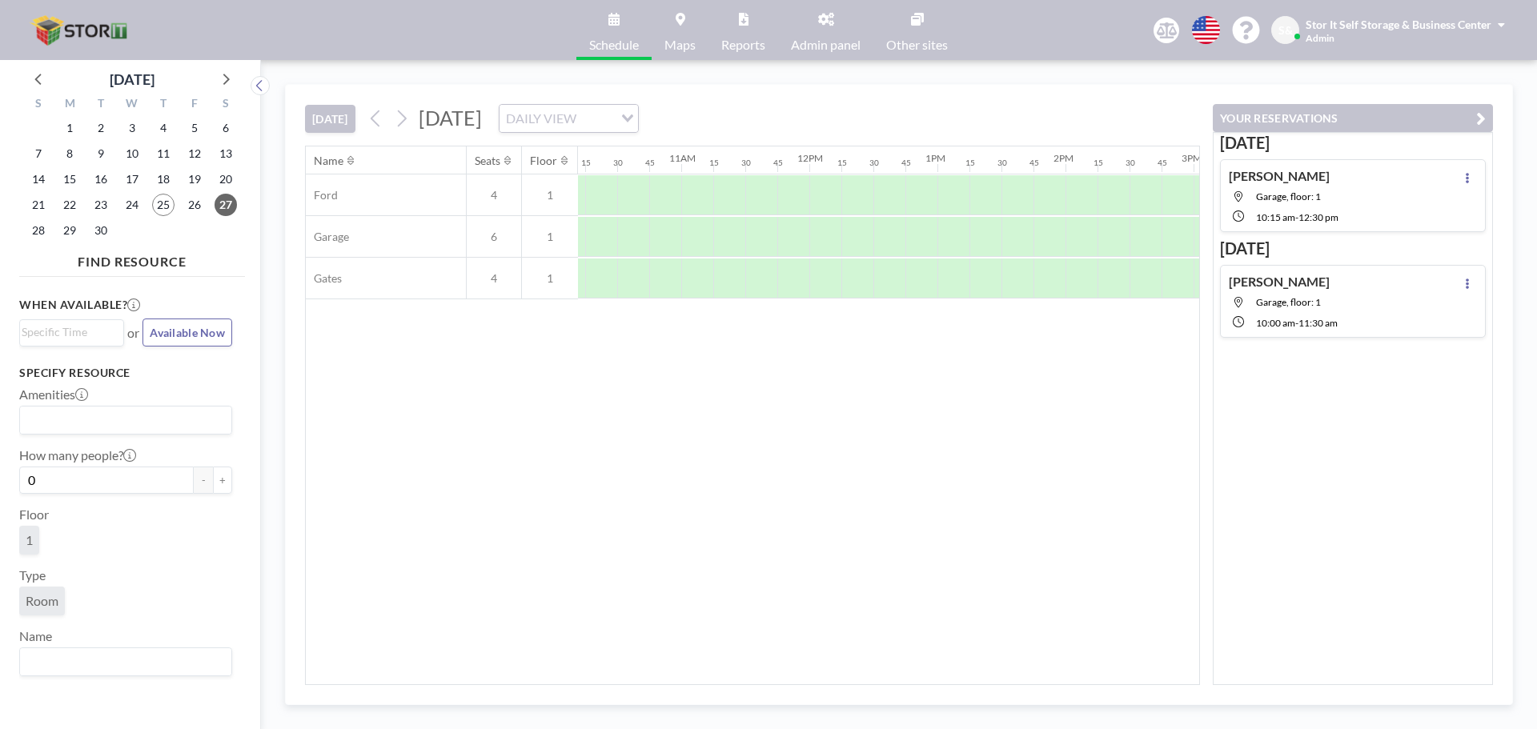
scroll to position [0, 1262]
click at [743, 35] on link "Reports" at bounding box center [743, 30] width 70 height 60
click at [406, 115] on icon at bounding box center [402, 118] width 9 height 17
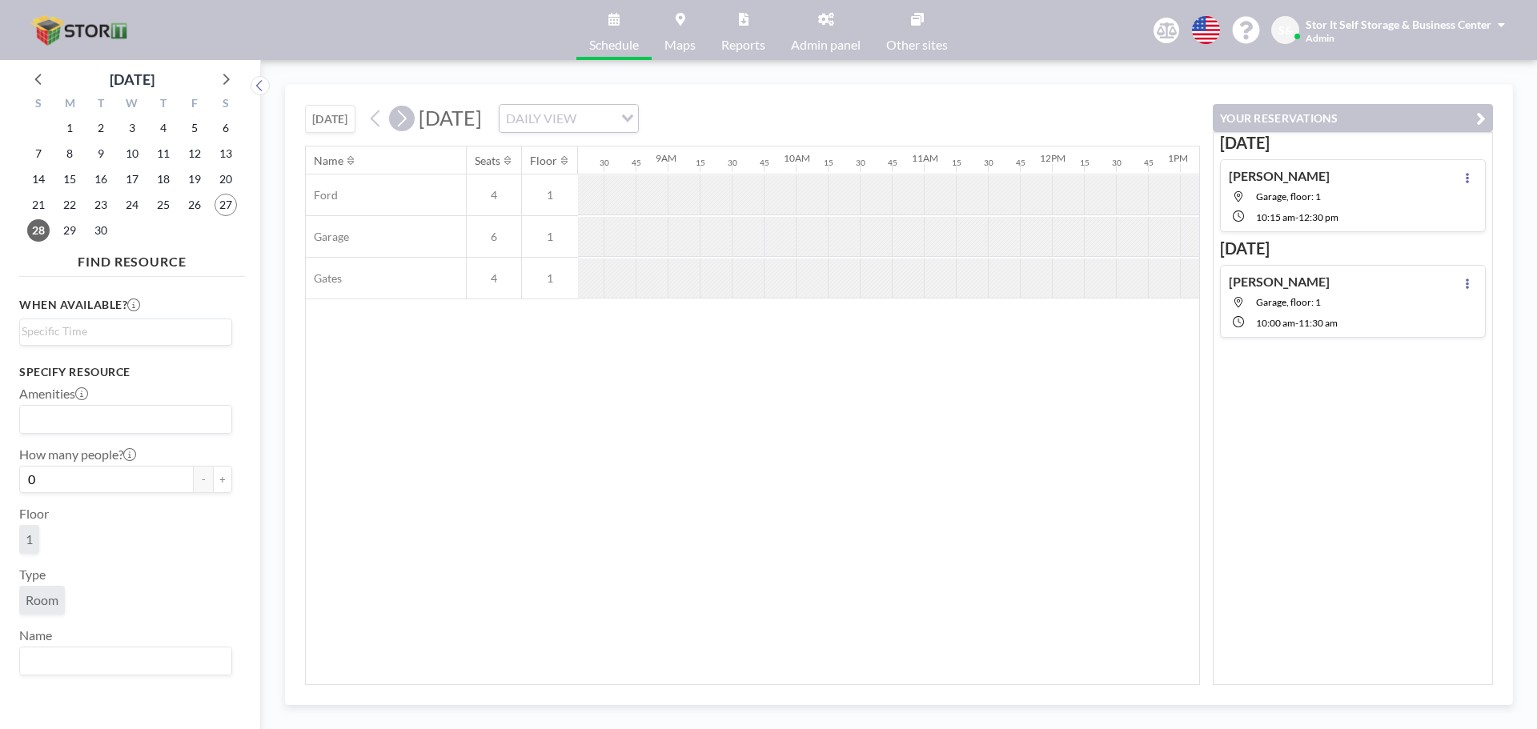
scroll to position [0, 1089]
click at [219, 82] on icon at bounding box center [225, 78] width 21 height 21
click at [220, 82] on icon at bounding box center [225, 78] width 21 height 21
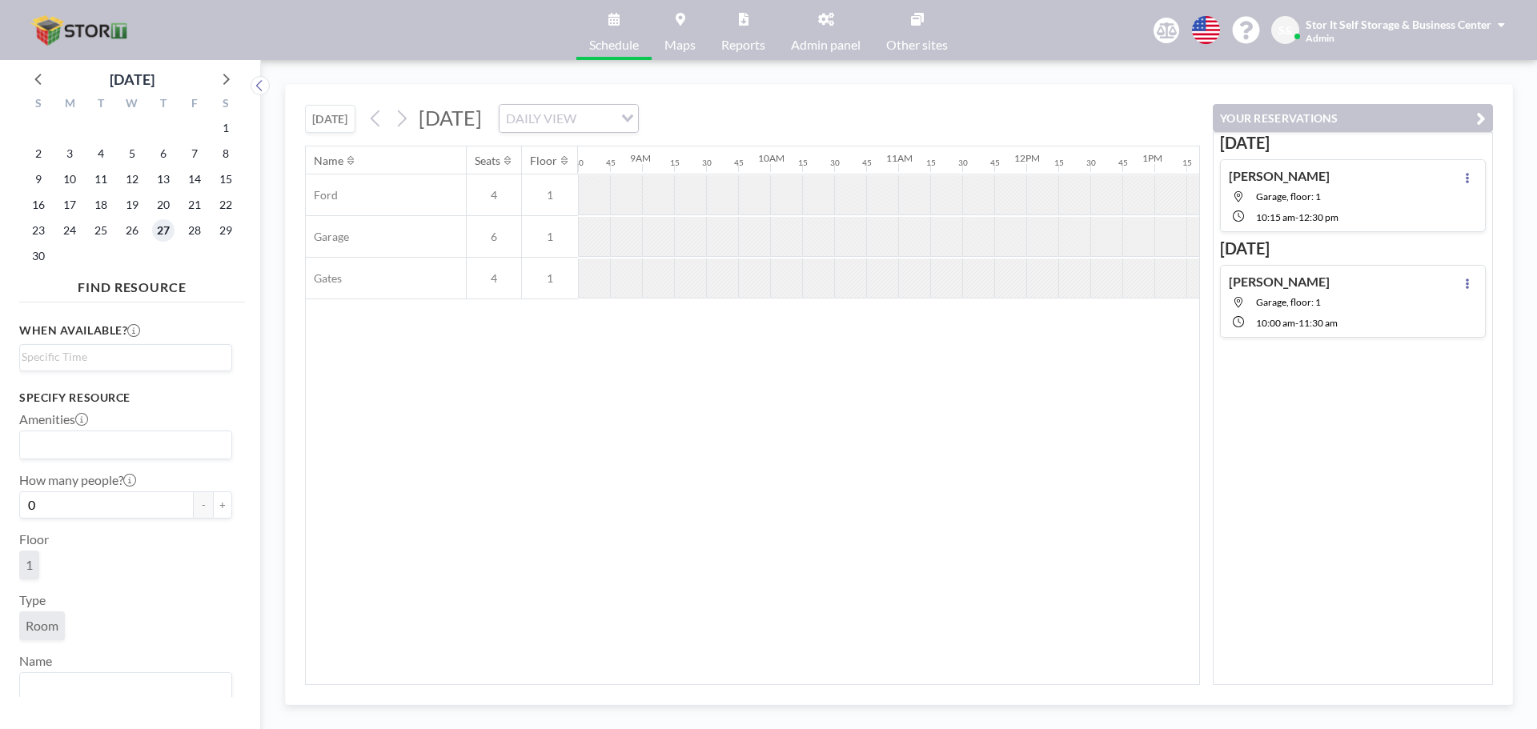
click at [161, 225] on span "27" at bounding box center [163, 230] width 22 height 22
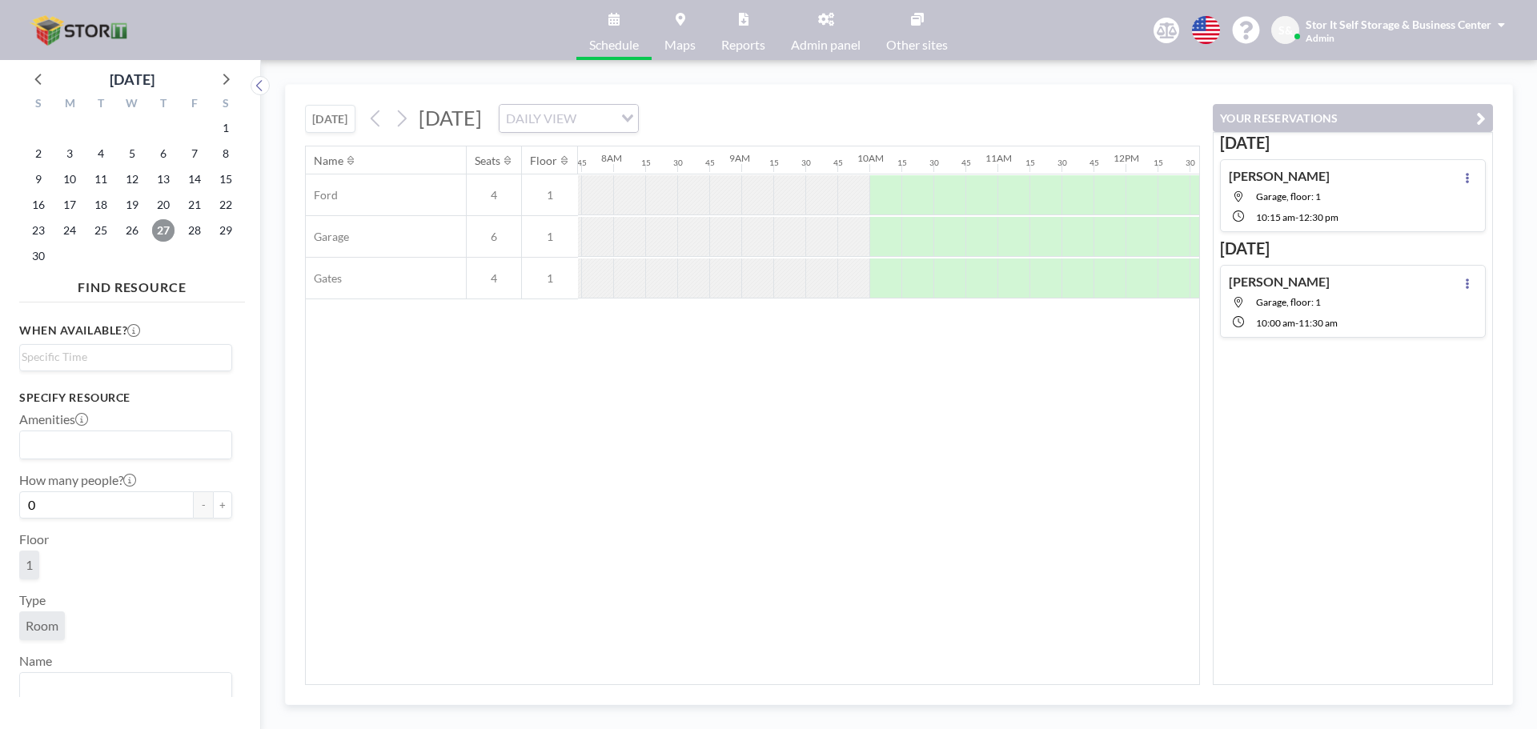
scroll to position [0, 993]
click at [891, 192] on div at bounding box center [882, 195] width 32 height 40
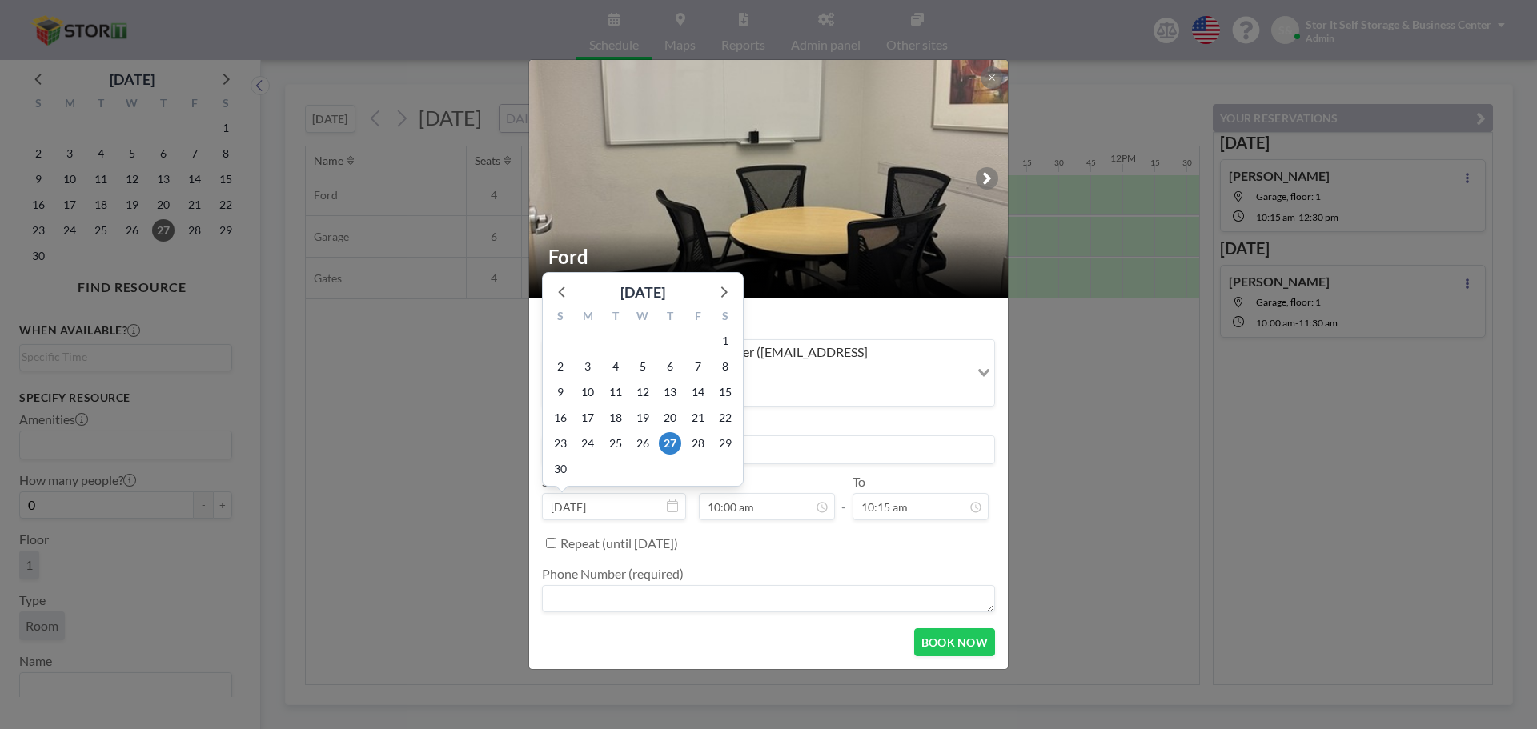
drag, startPoint x: 632, startPoint y: 447, endPoint x: 852, endPoint y: 448, distance: 219.3
click at [734, 448] on div "S M T W T F S 26 27 28 29 30 31 1 2 3 4 5 6 7 8 9 10 11 12 13 14 15 16 17 18 19…" at bounding box center [643, 394] width 200 height 183
click at [869, 446] on div "Host Stor It Self Storage & Business Center ([EMAIL_ADDRESS][DOMAIN_NAME]) Load…" at bounding box center [768, 464] width 453 height 306
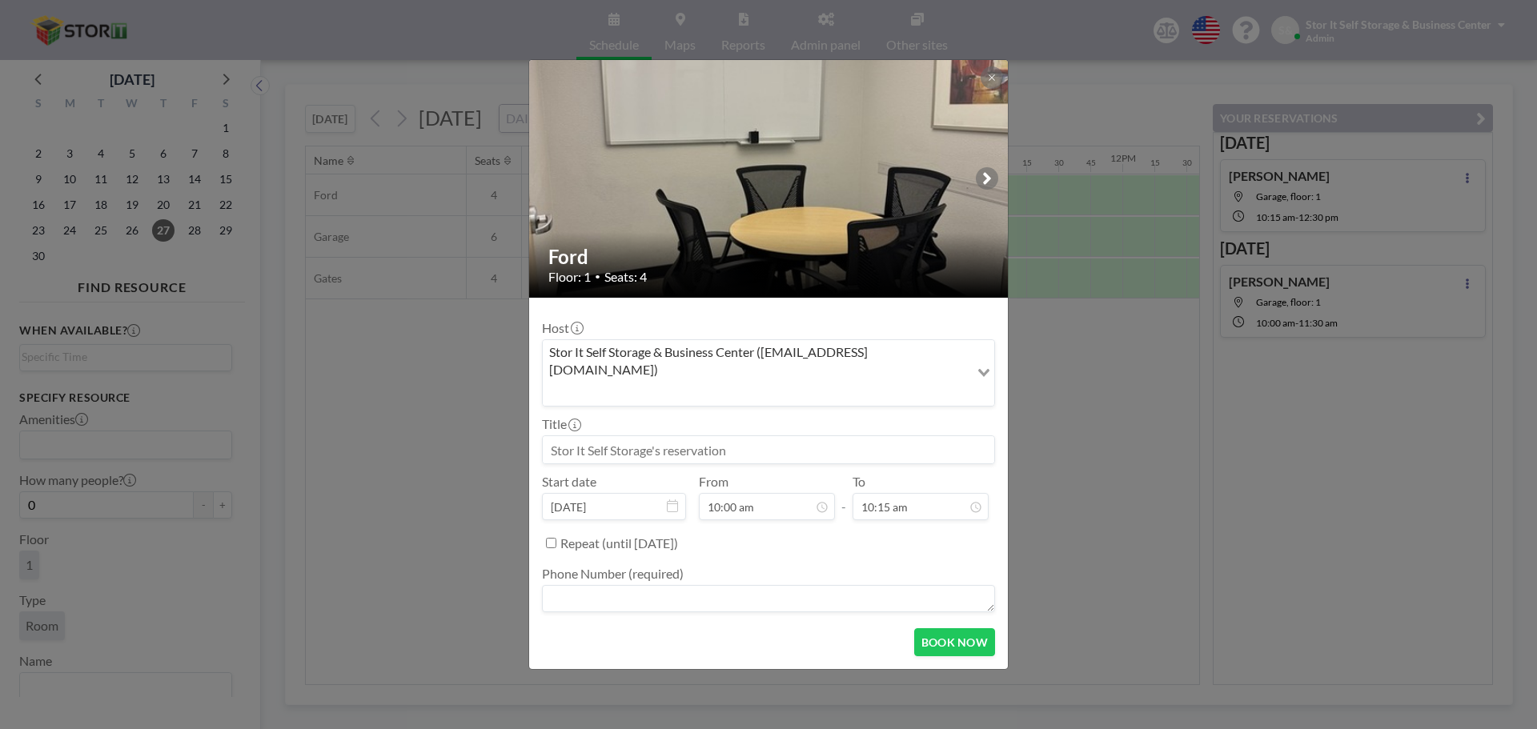
click at [862, 436] on input at bounding box center [768, 449] width 451 height 27
type input "T"
type input "L"
type input "CLOSED - [DATE]"
click at [730, 585] on textarea at bounding box center [768, 598] width 453 height 27
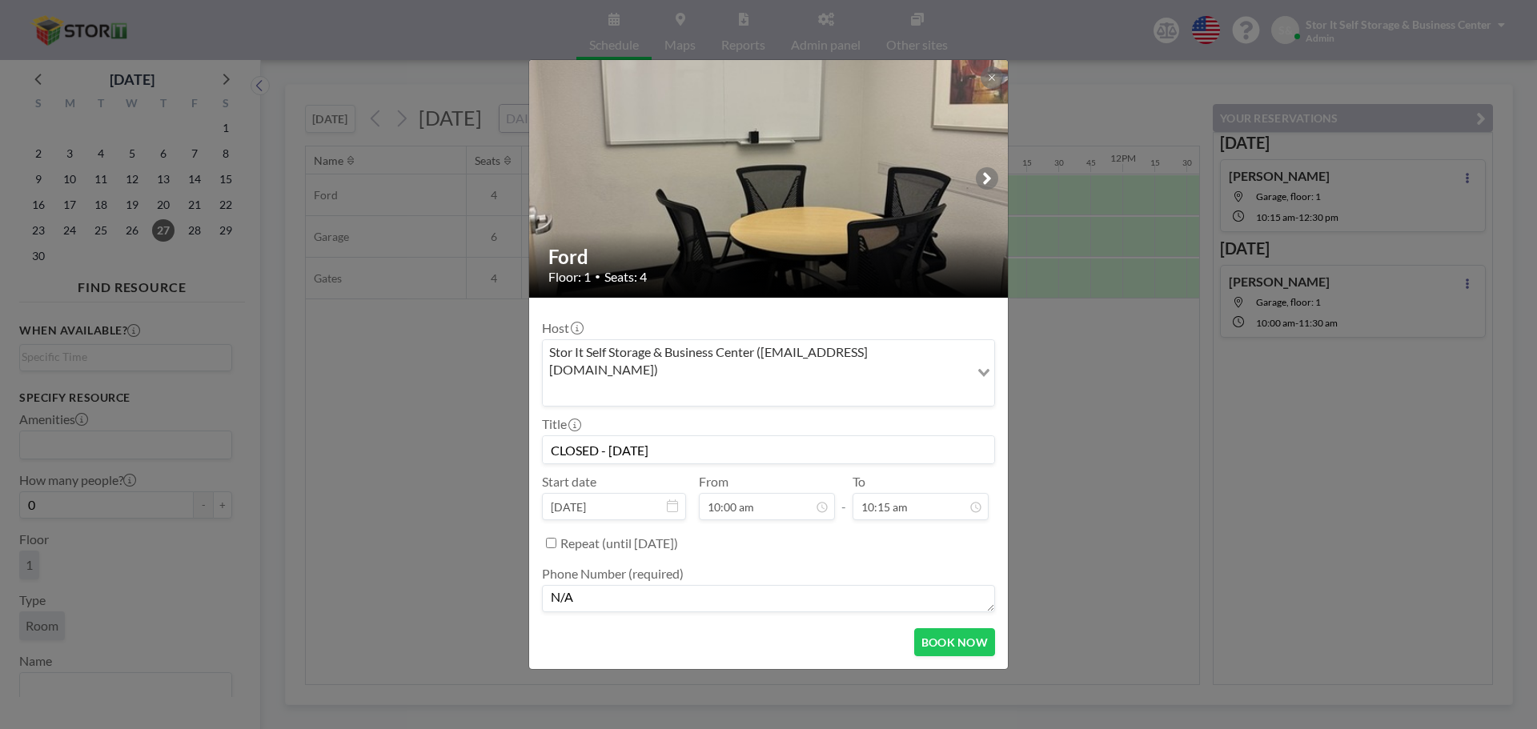
type textarea "N/A"
drag, startPoint x: 739, startPoint y: 415, endPoint x: 699, endPoint y: 429, distance: 42.5
click at [696, 428] on div "Title CLOSED - [DATE]" at bounding box center [768, 440] width 453 height 48
drag, startPoint x: 712, startPoint y: 432, endPoint x: 455, endPoint y: 460, distance: 257.7
click at [455, 460] on div "Ford Floor: 1 • Seats: 4 Host Stor It Self Storage & Business Center ([EMAIL_AD…" at bounding box center [768, 364] width 1537 height 729
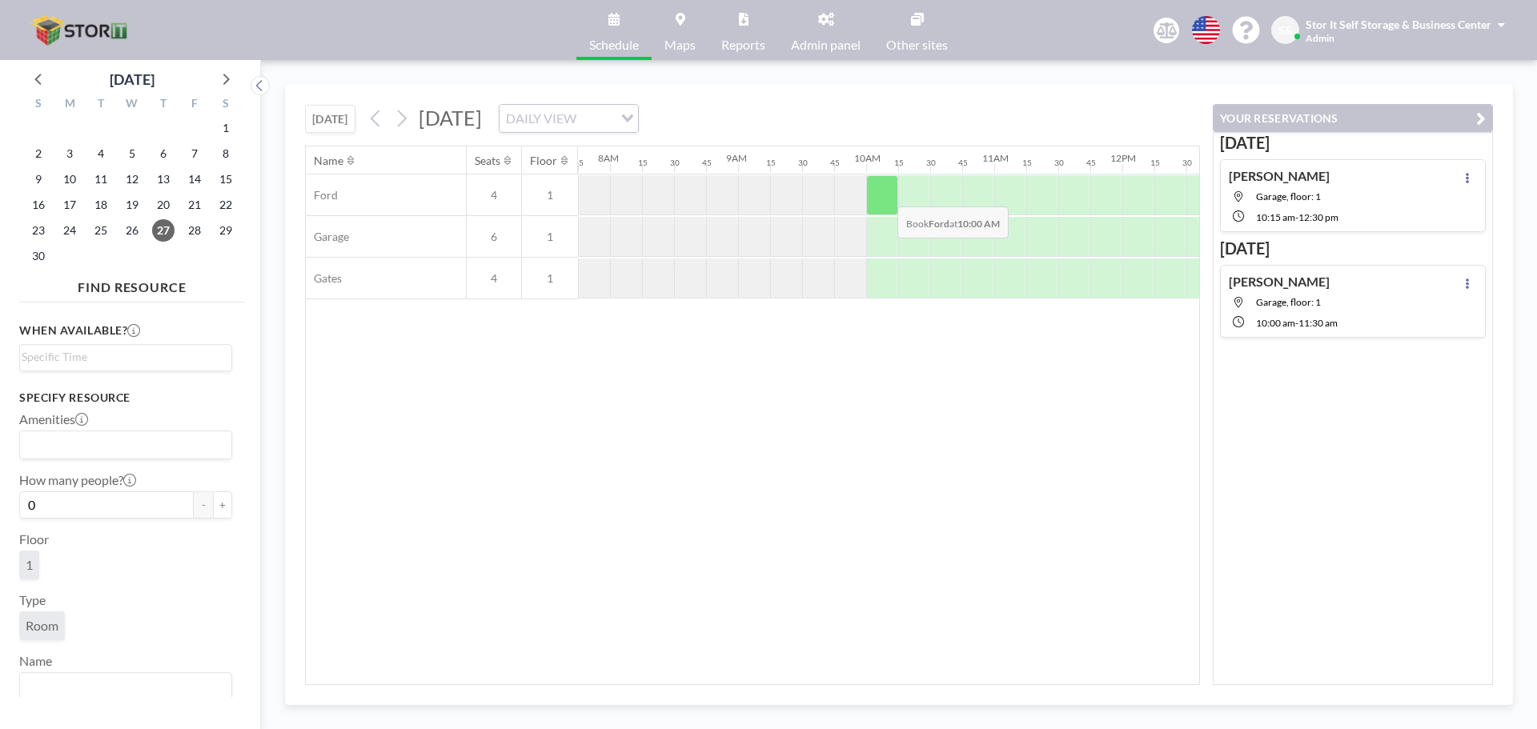
click at [885, 195] on div at bounding box center [882, 195] width 32 height 40
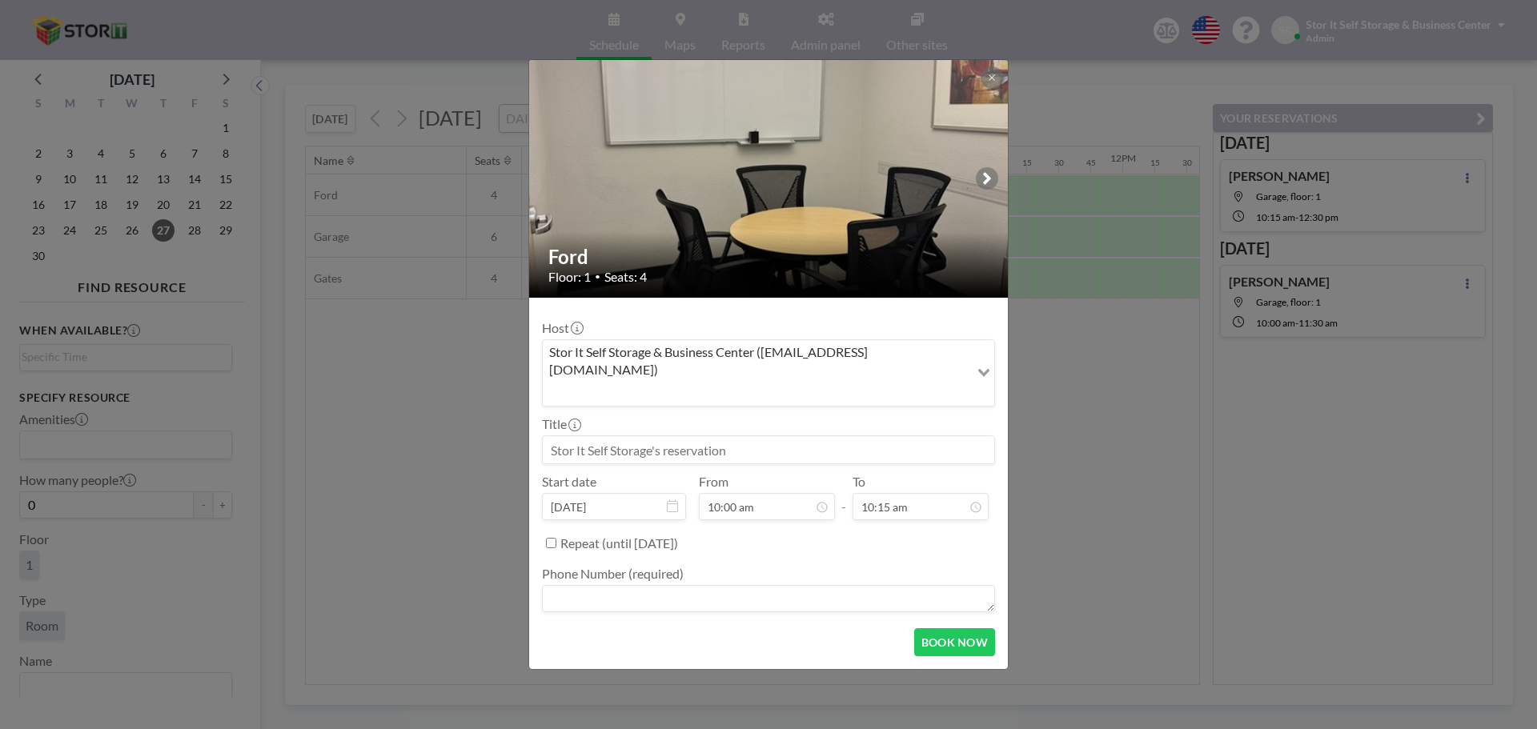
click at [842, 436] on input at bounding box center [768, 449] width 451 height 27
drag, startPoint x: 792, startPoint y: 435, endPoint x: 548, endPoint y: 447, distance: 243.6
click at [548, 447] on div "Host Stor It Self Storage & Business Center ([EMAIL_ADDRESS][DOMAIN_NAME]) Load…" at bounding box center [768, 464] width 453 height 306
type input "CLOSED - [DATE]"
click at [621, 588] on textarea at bounding box center [768, 598] width 453 height 27
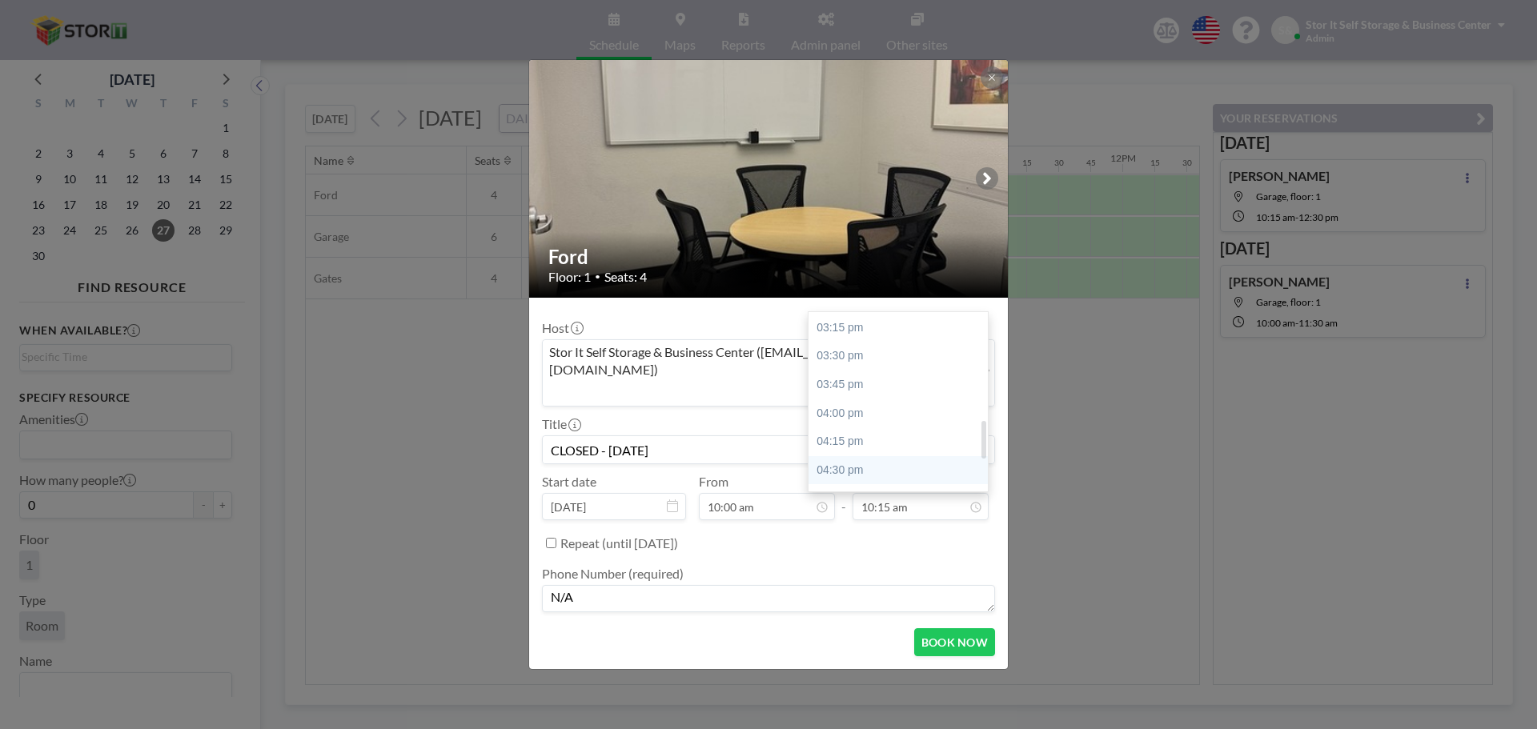
scroll to position [647, 0]
type textarea "N/A"
click at [877, 463] on div "05:00 pm" at bounding box center [901, 477] width 187 height 29
type input "05:00 pm"
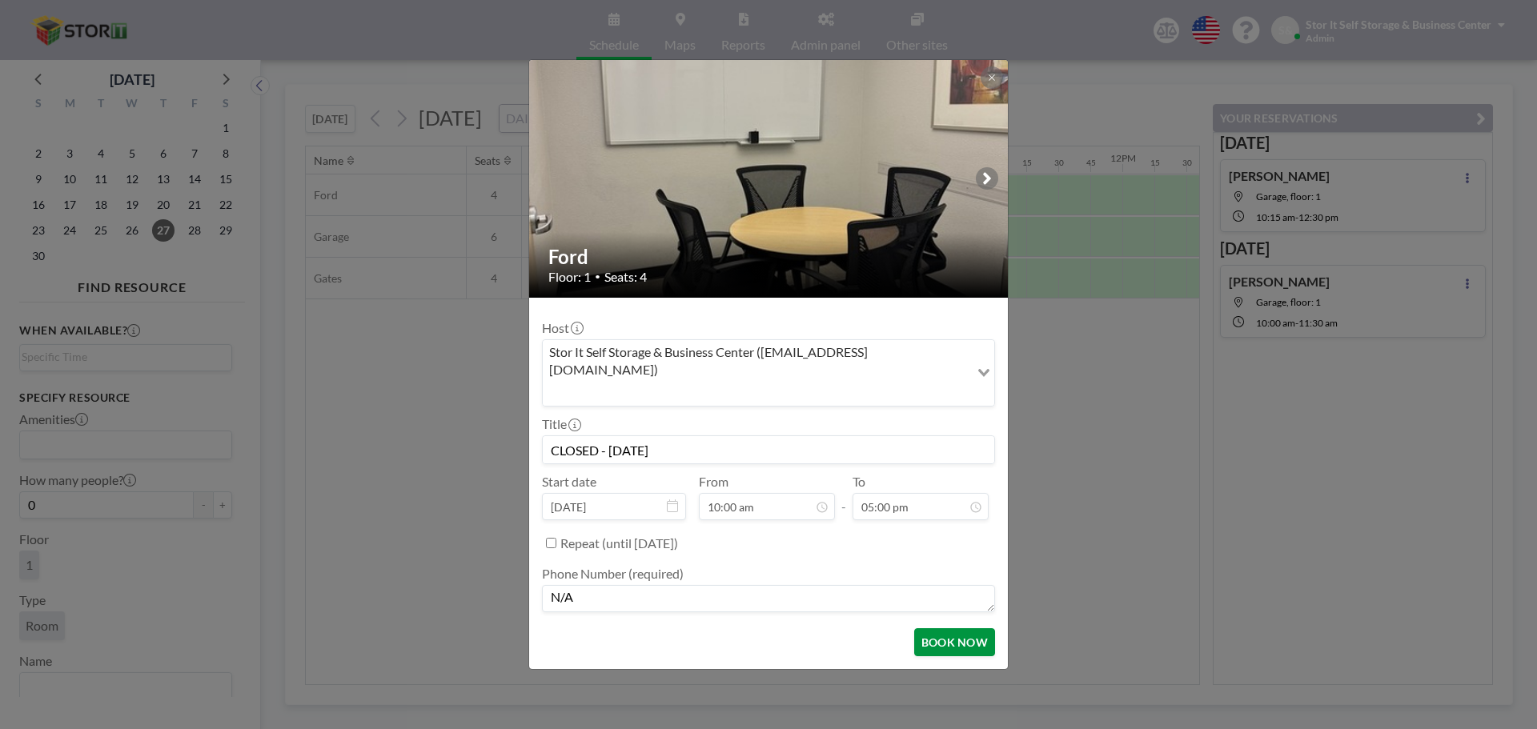
click at [946, 628] on button "BOOK NOW" at bounding box center [954, 642] width 81 height 28
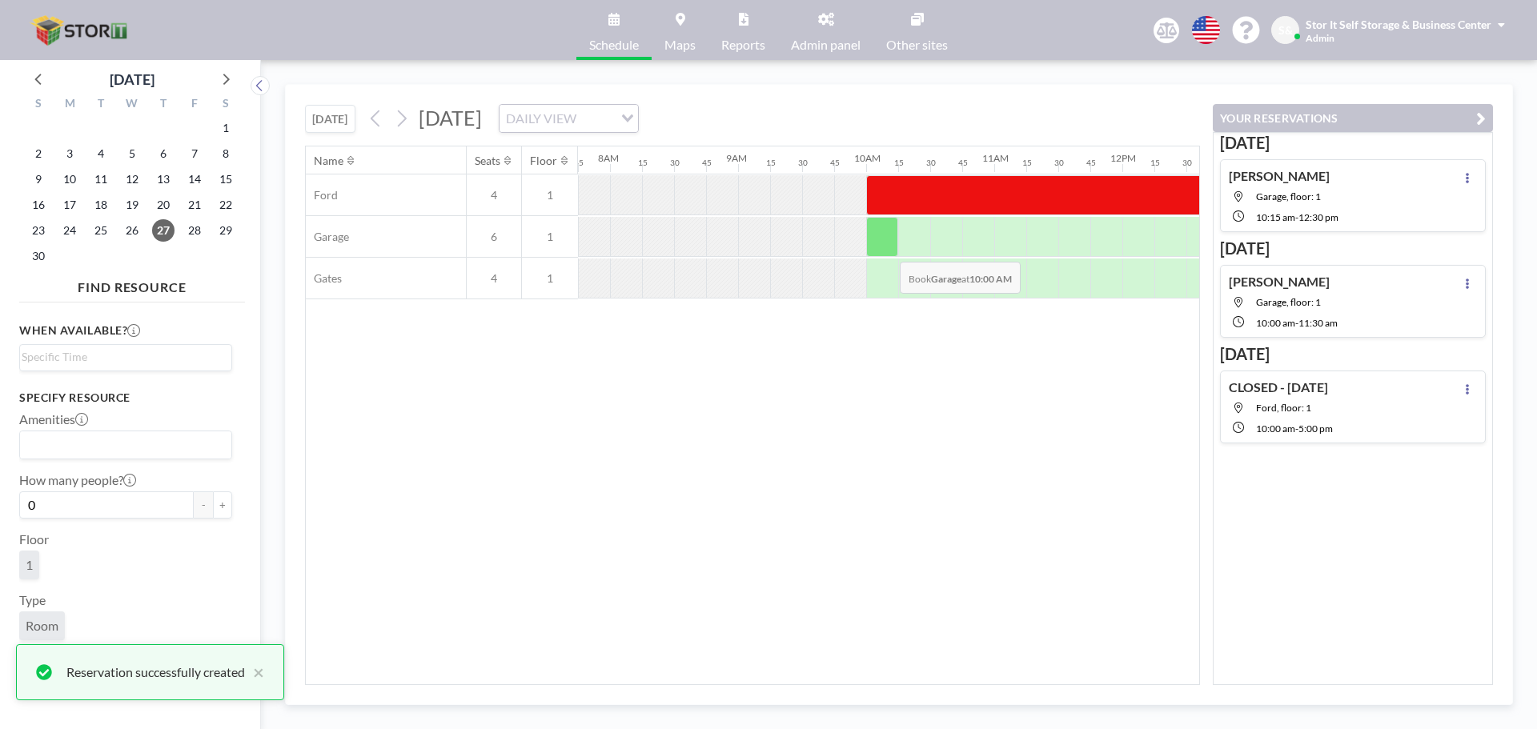
click at [886, 248] on div at bounding box center [882, 237] width 32 height 40
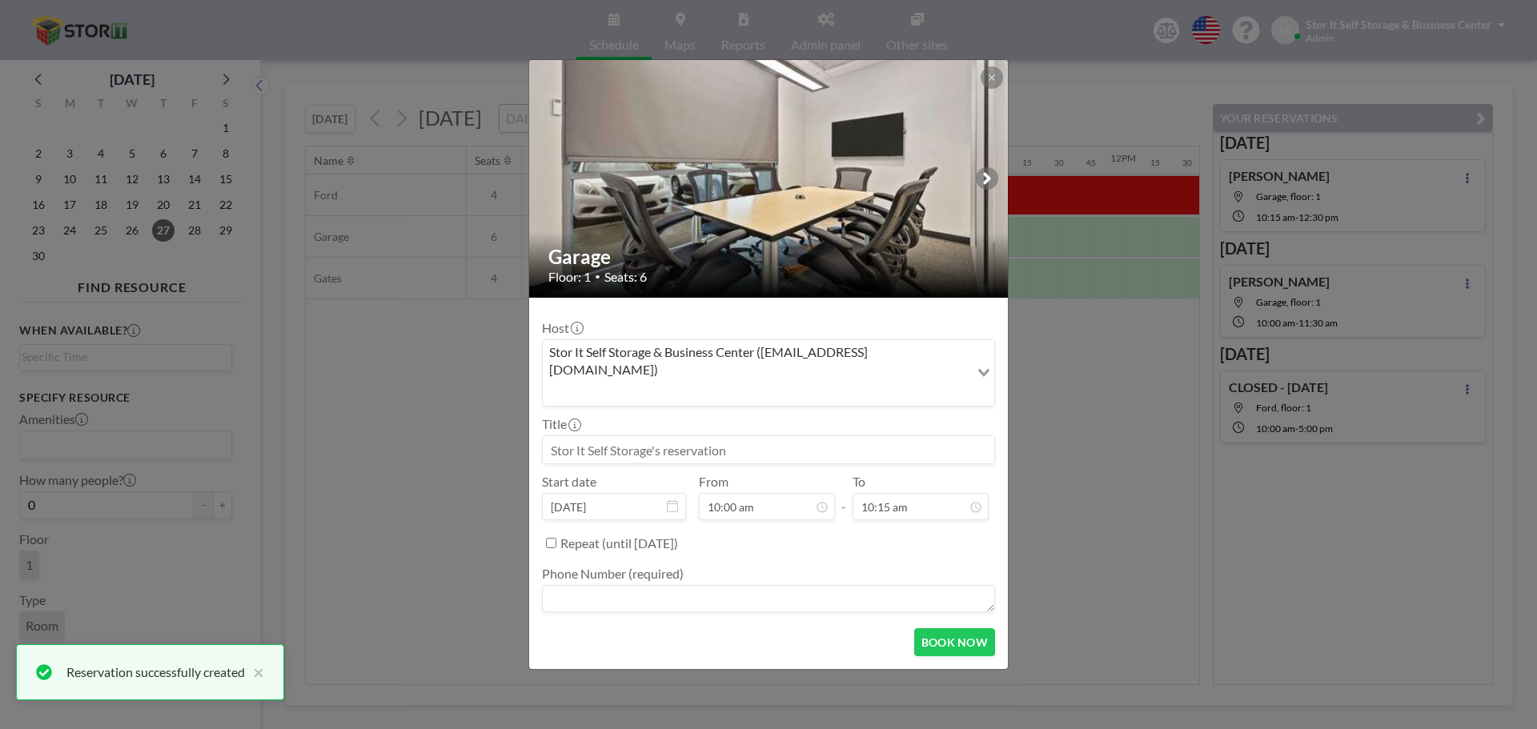
click at [692, 436] on input at bounding box center [768, 449] width 451 height 27
click at [700, 377] on div "Stor It Self Storage & Business Center ([EMAIL_ADDRESS][DOMAIN_NAME])" at bounding box center [756, 371] width 427 height 63
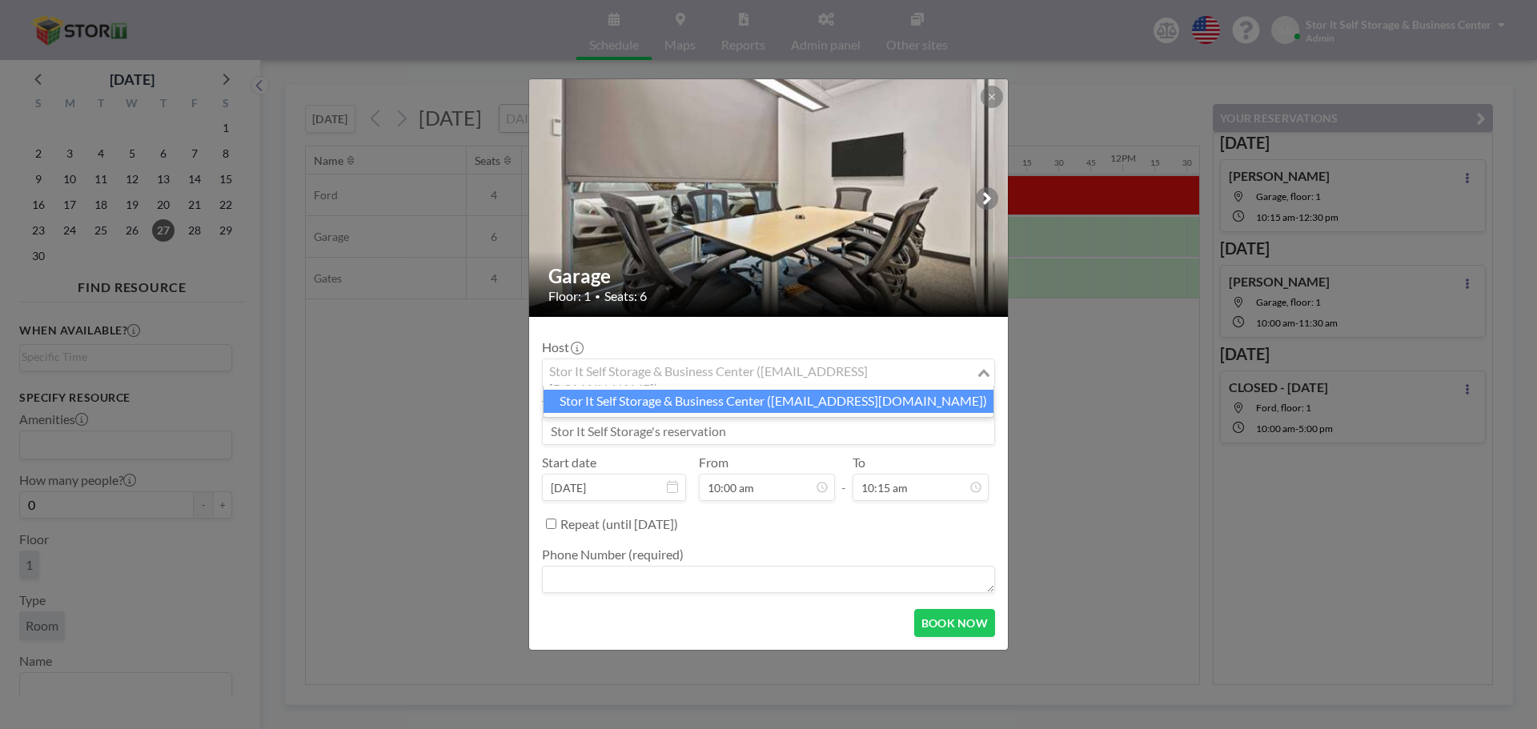
click at [747, 377] on input "Search for option" at bounding box center [759, 373] width 430 height 21
click at [654, 438] on input at bounding box center [768, 430] width 451 height 27
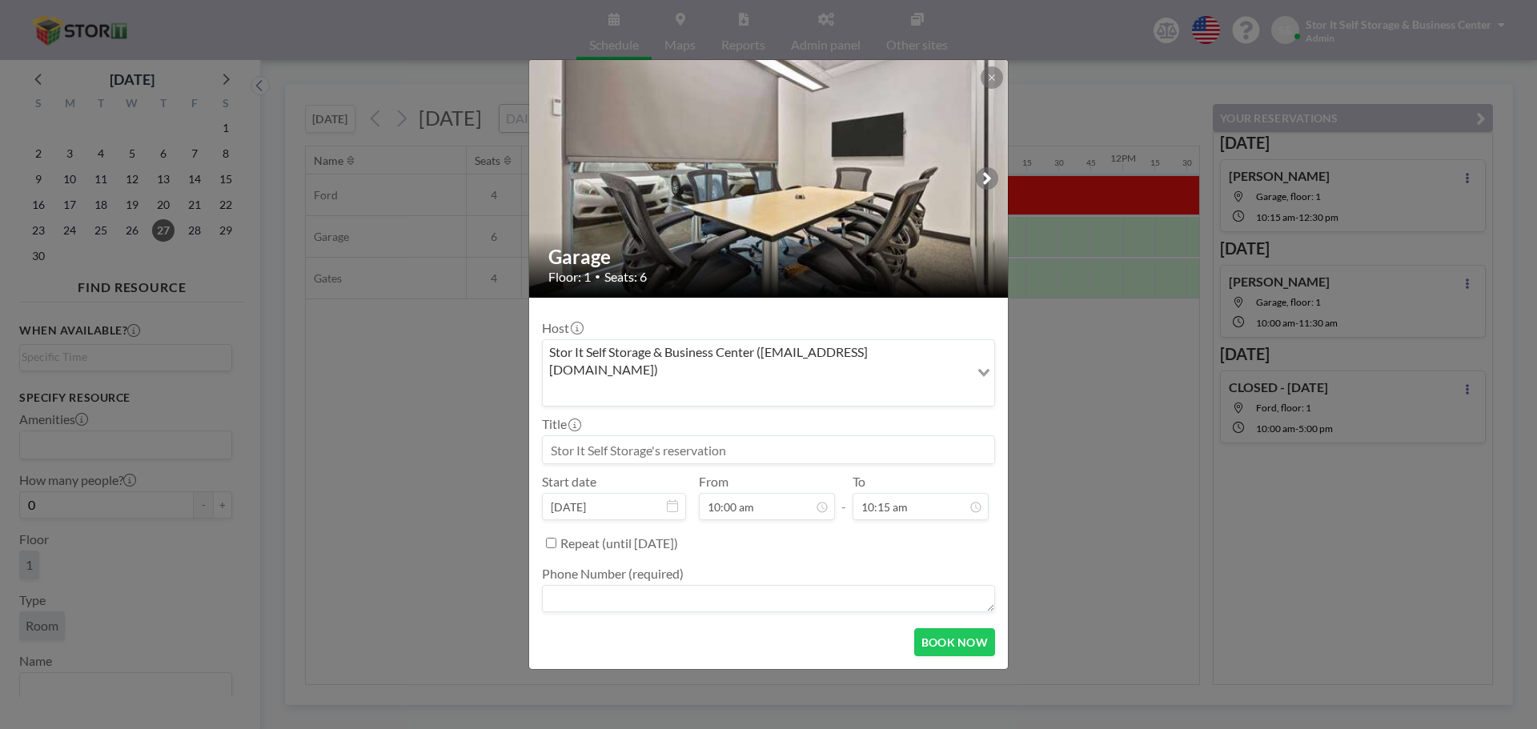
paste input "CLOSED - [DATE]"
type input "CLOSED - [DATE]"
click at [680, 585] on textarea at bounding box center [768, 598] width 453 height 27
type textarea "N/A"
click at [925, 493] on input "10:15 am" at bounding box center [921, 506] width 136 height 27
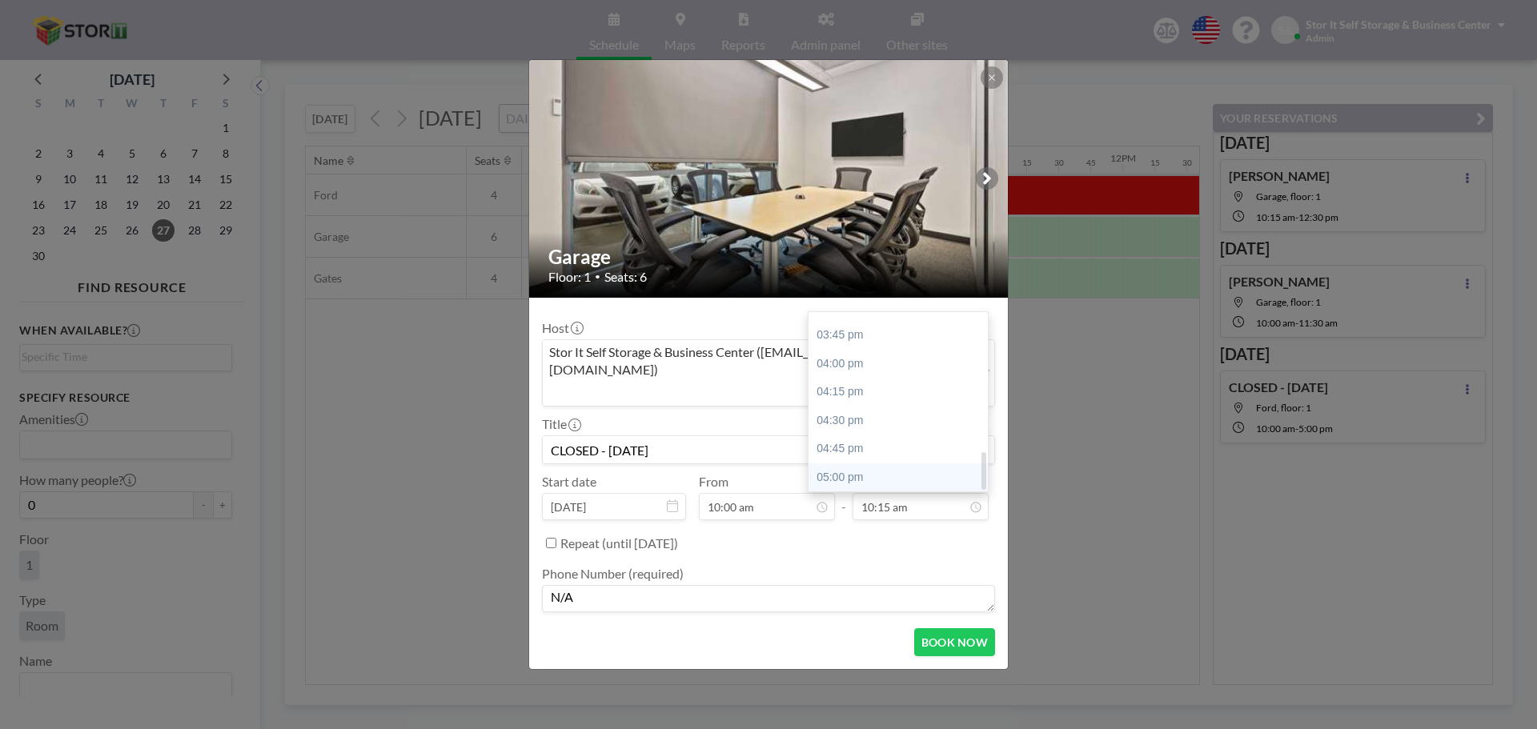
click at [855, 463] on div "05:00 pm" at bounding box center [901, 477] width 187 height 29
type input "05:00 pm"
click at [935, 628] on button "BOOK NOW" at bounding box center [954, 642] width 81 height 28
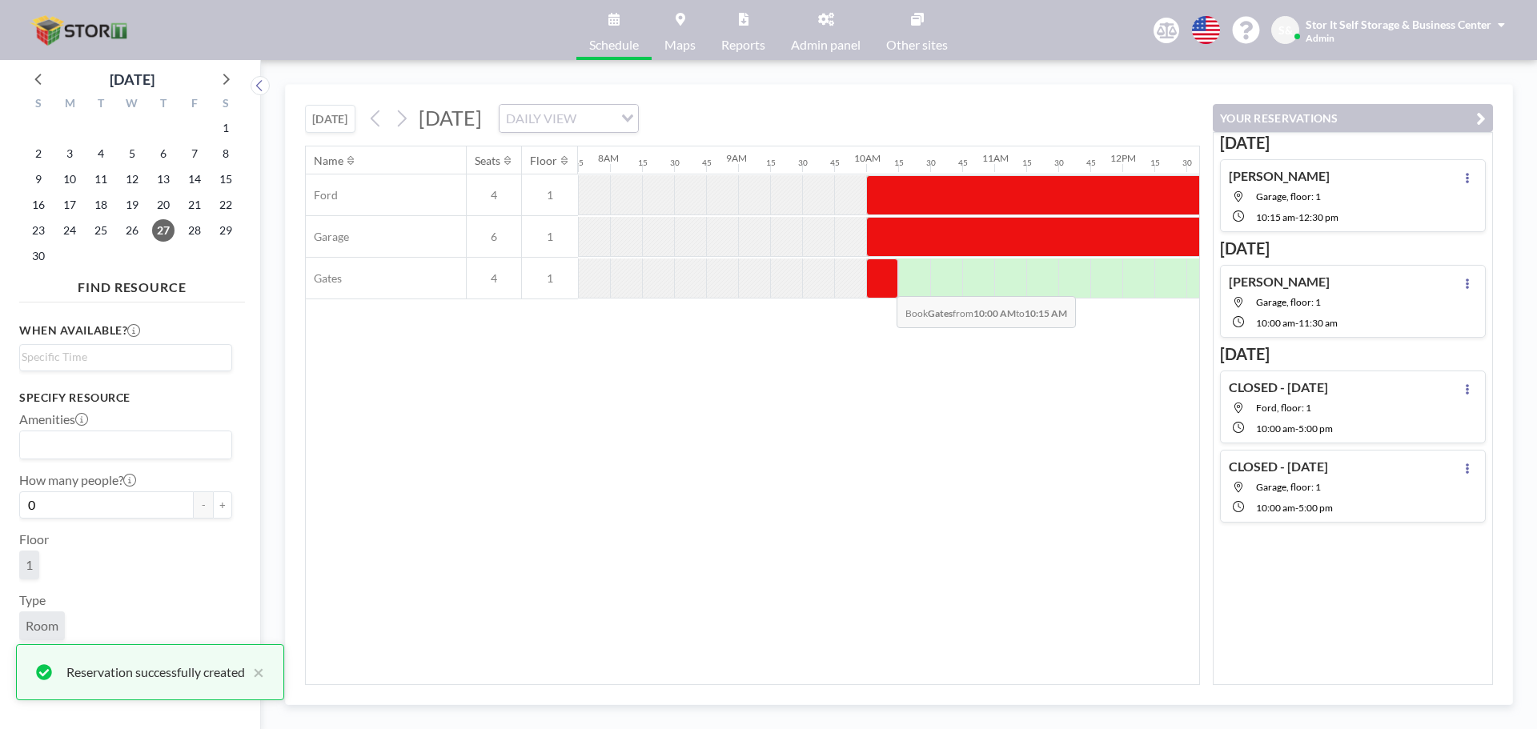
click at [884, 284] on div at bounding box center [882, 279] width 32 height 40
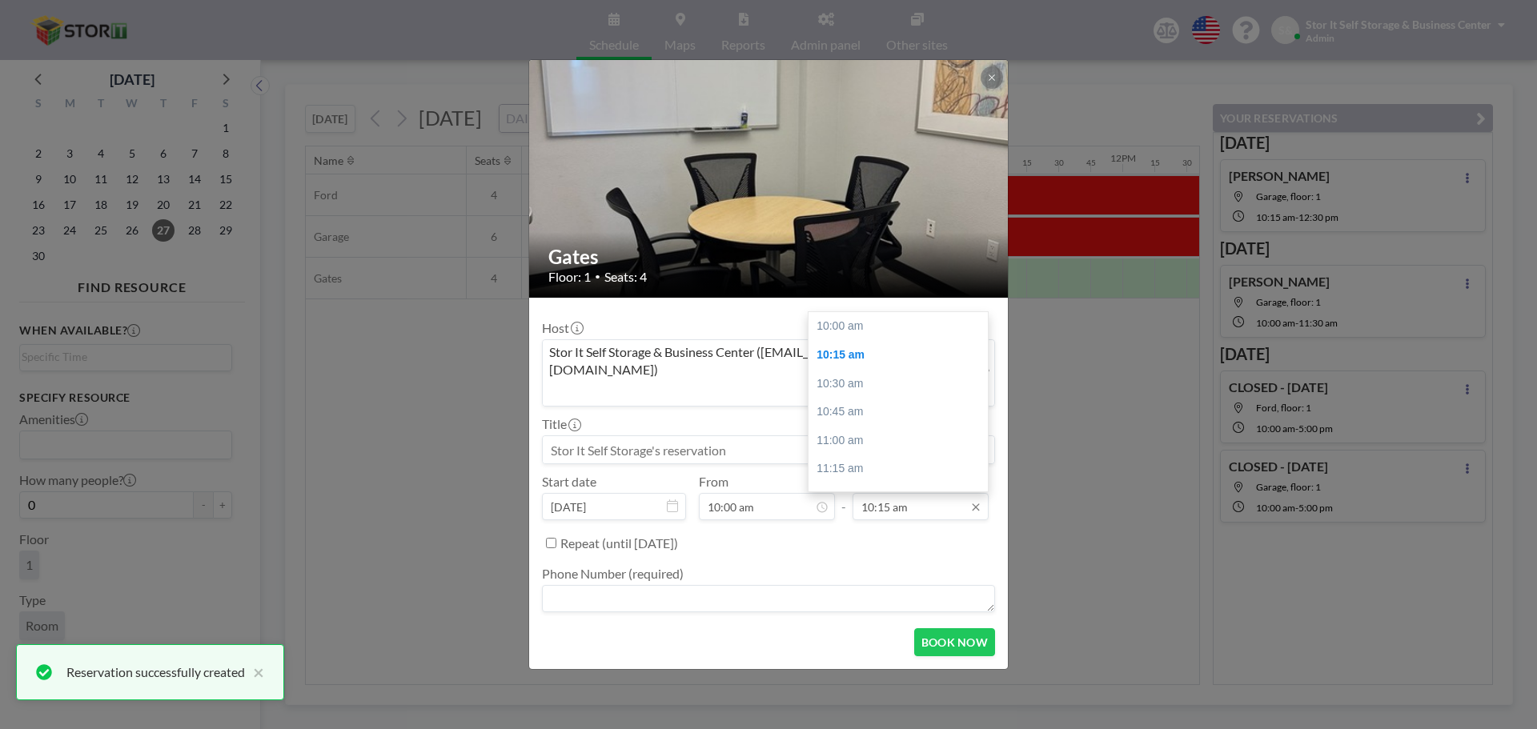
click at [902, 493] on input "10:15 am" at bounding box center [921, 506] width 136 height 27
click at [854, 463] on div "05:00 pm" at bounding box center [901, 477] width 187 height 29
type input "05:00 pm"
click at [673, 435] on div at bounding box center [768, 449] width 453 height 29
click at [671, 436] on input at bounding box center [768, 449] width 451 height 27
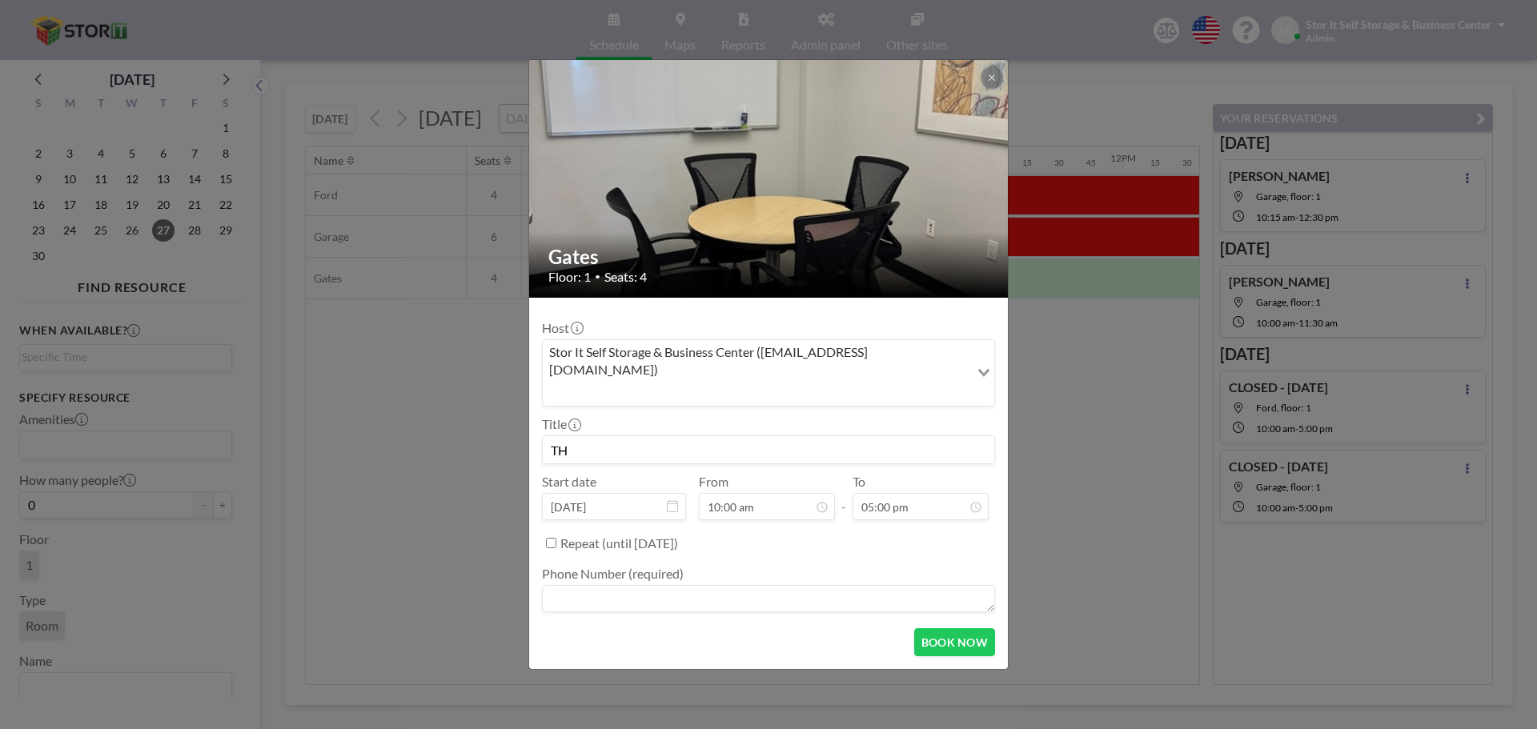
type input "T"
paste input "CLOSED - [DATE]"
type input "CLOSED - [DATE]"
click at [629, 585] on textarea at bounding box center [768, 598] width 453 height 27
type textarea "N/A"
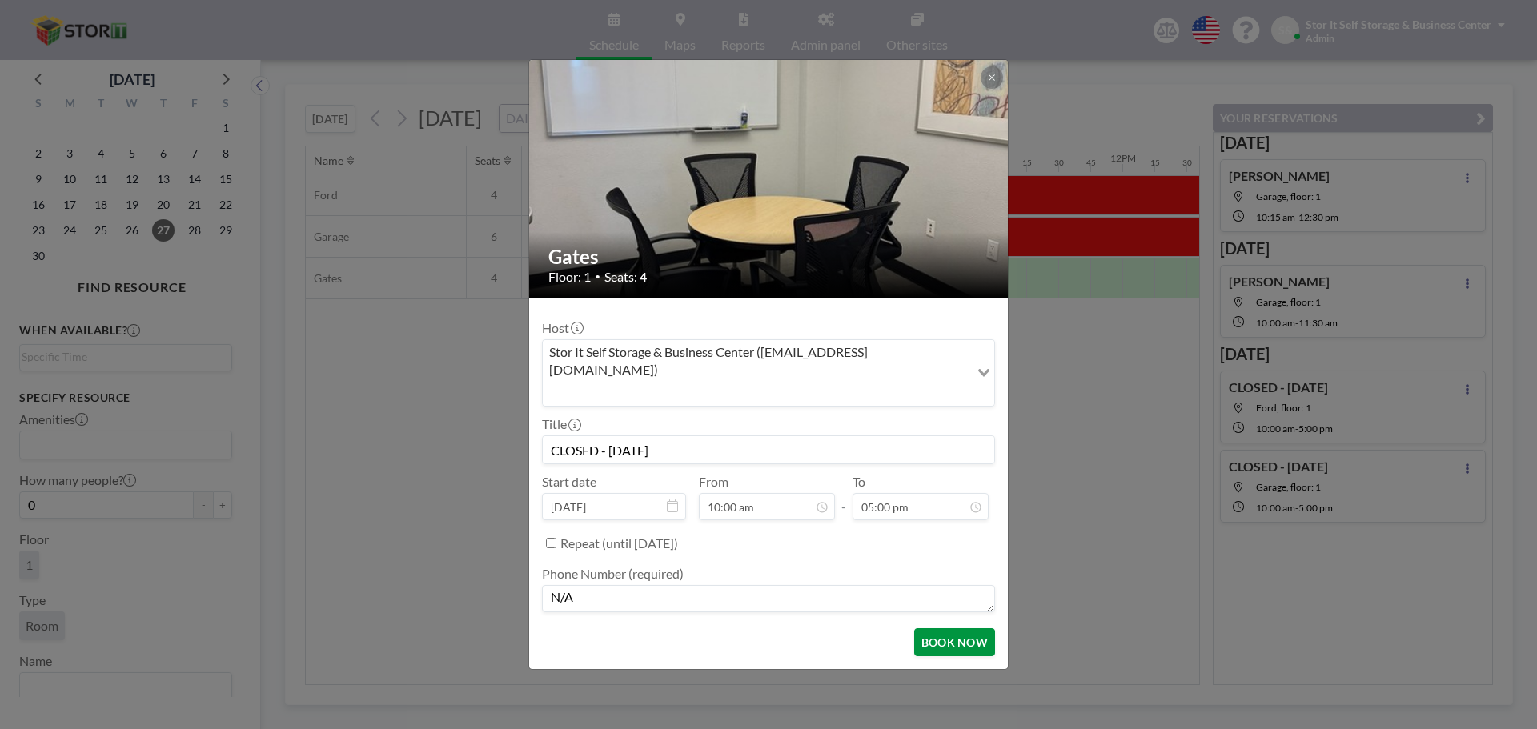
click at [969, 636] on button "BOOK NOW" at bounding box center [954, 642] width 81 height 28
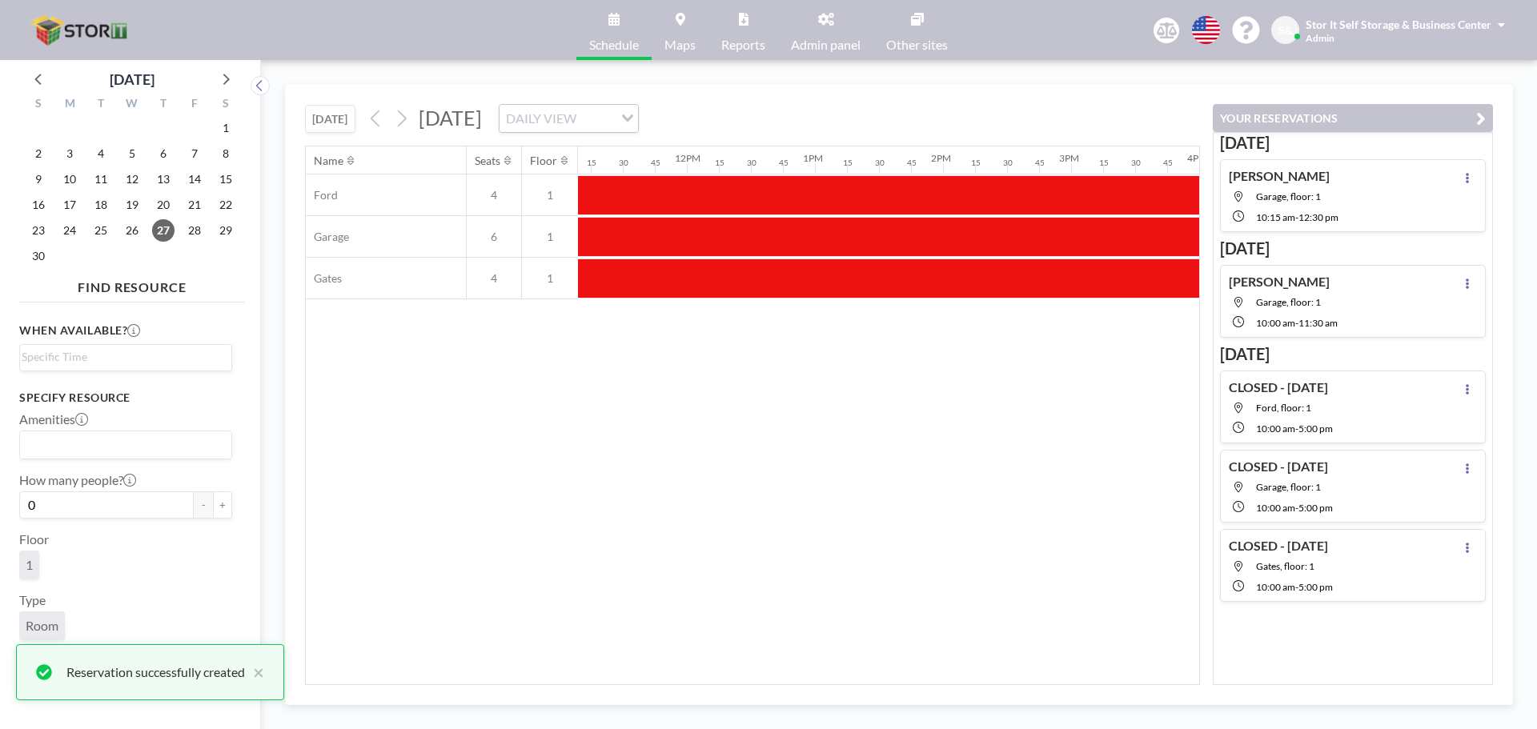
scroll to position [0, 1410]
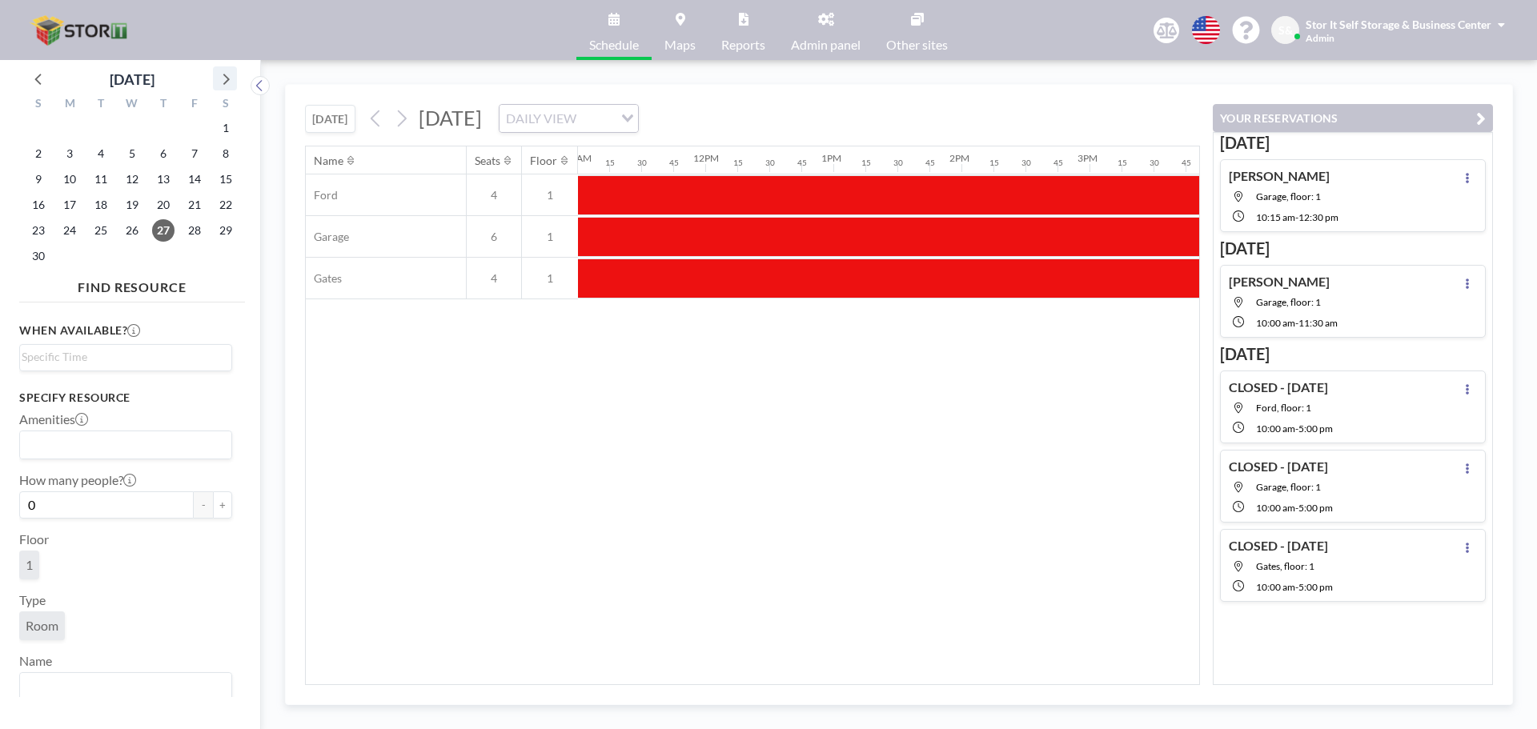
click at [233, 78] on icon at bounding box center [225, 78] width 21 height 21
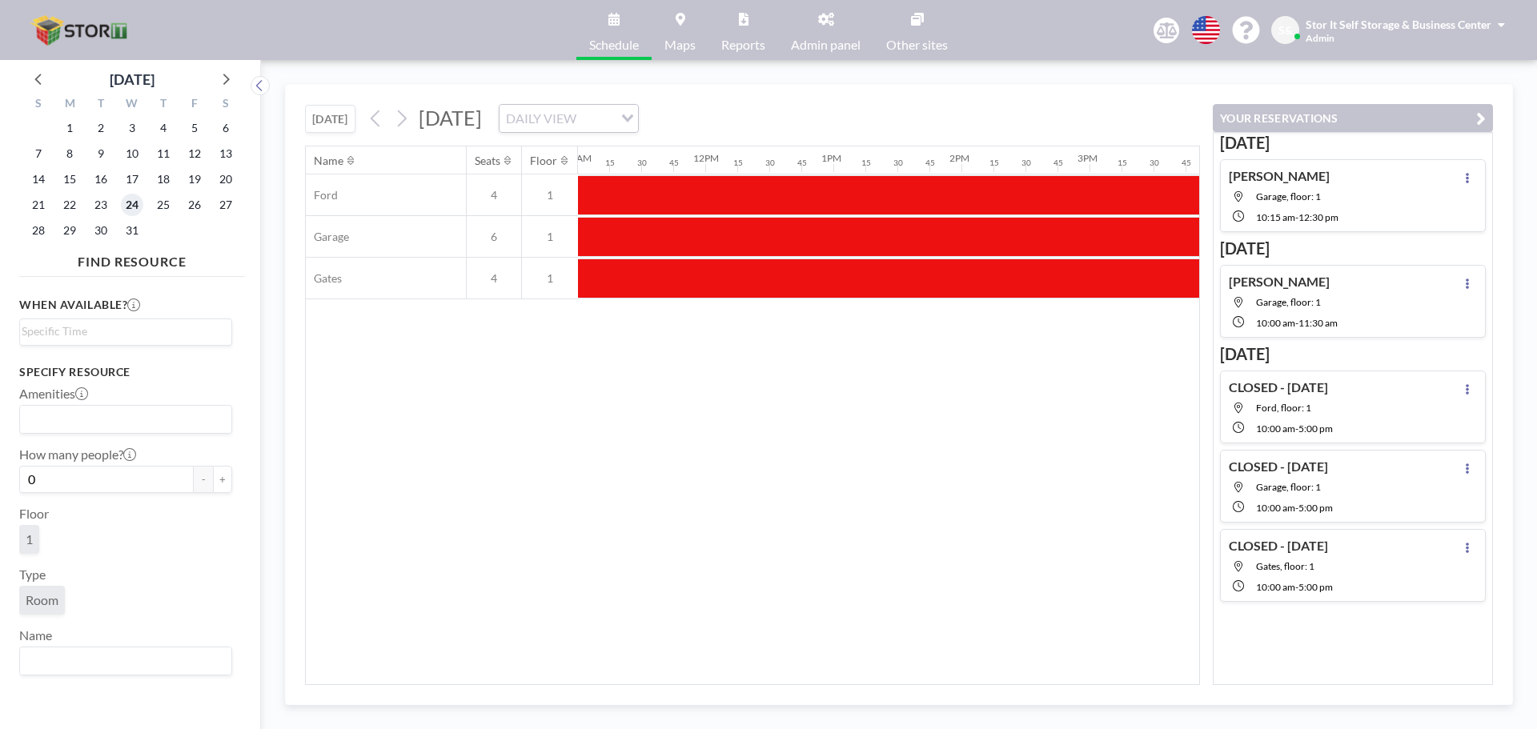
click at [134, 206] on span "24" at bounding box center [132, 205] width 22 height 22
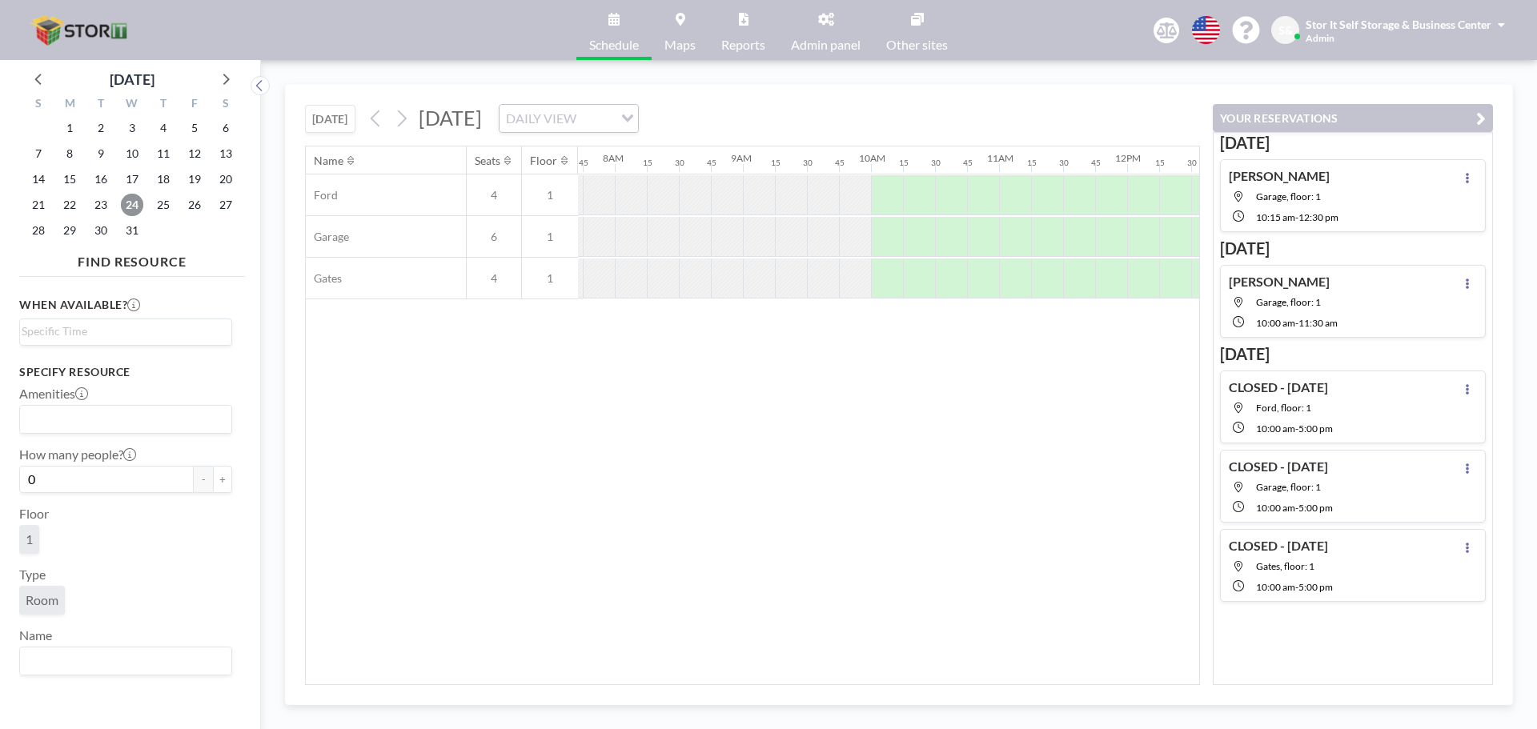
scroll to position [0, 993]
click at [890, 195] on div at bounding box center [882, 195] width 32 height 40
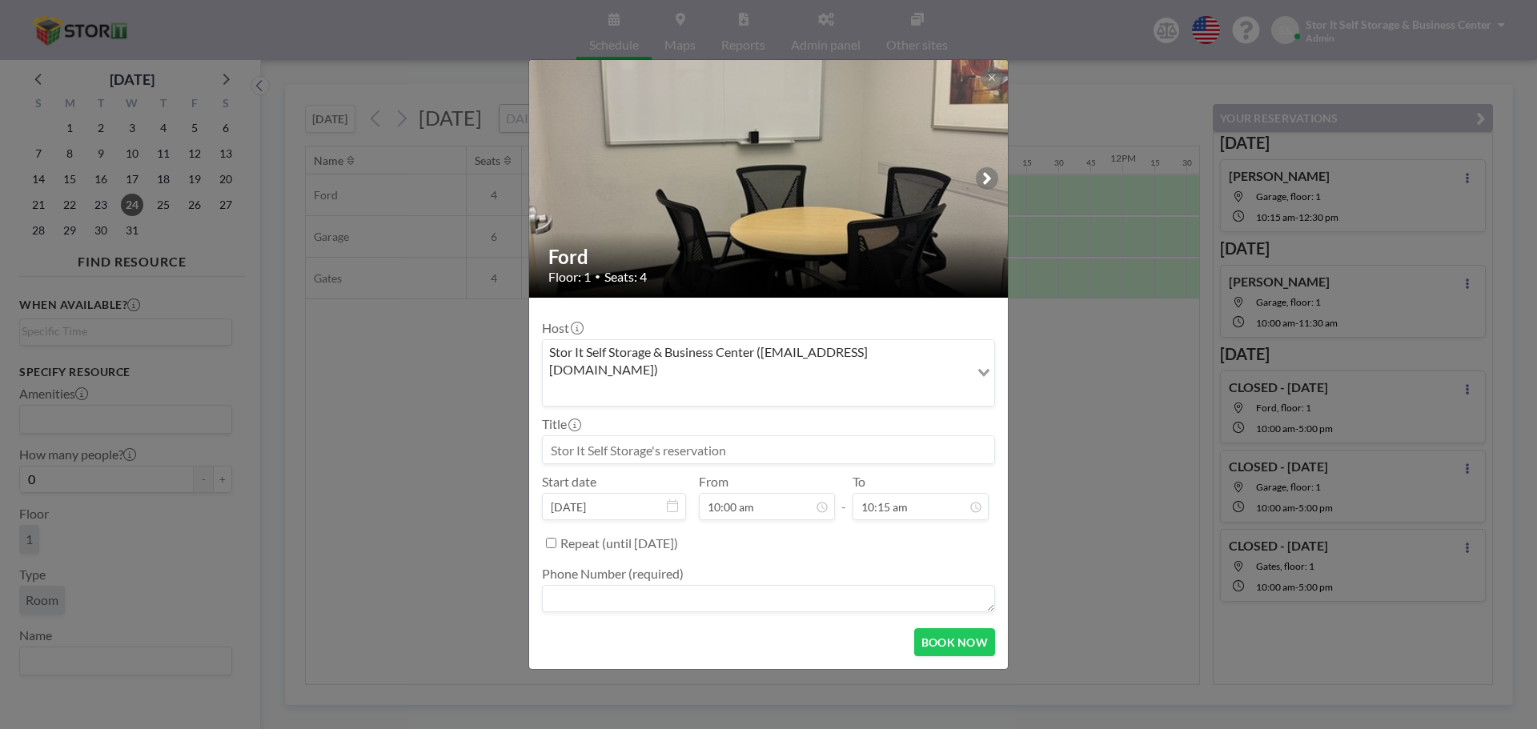
click at [769, 436] on input at bounding box center [768, 449] width 451 height 27
type input "CLOSED - [DATE]"
drag, startPoint x: 788, startPoint y: 431, endPoint x: 524, endPoint y: 455, distance: 266.0
click at [524, 455] on div "Ford Floor: 1 • Seats: 4 Host Stor It Self Storage & Business Center ([EMAIL_AD…" at bounding box center [768, 364] width 1537 height 729
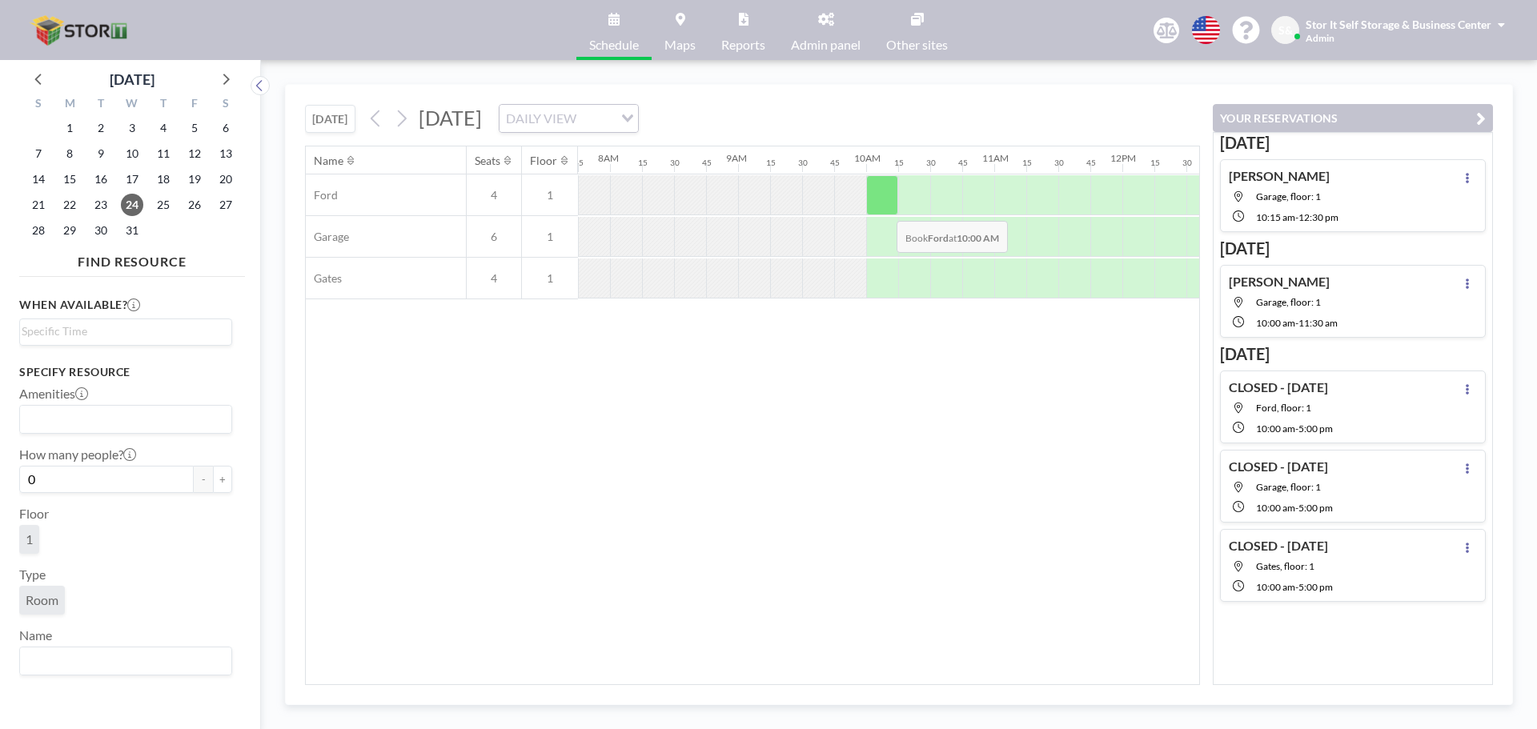
click at [890, 190] on div at bounding box center [882, 195] width 32 height 40
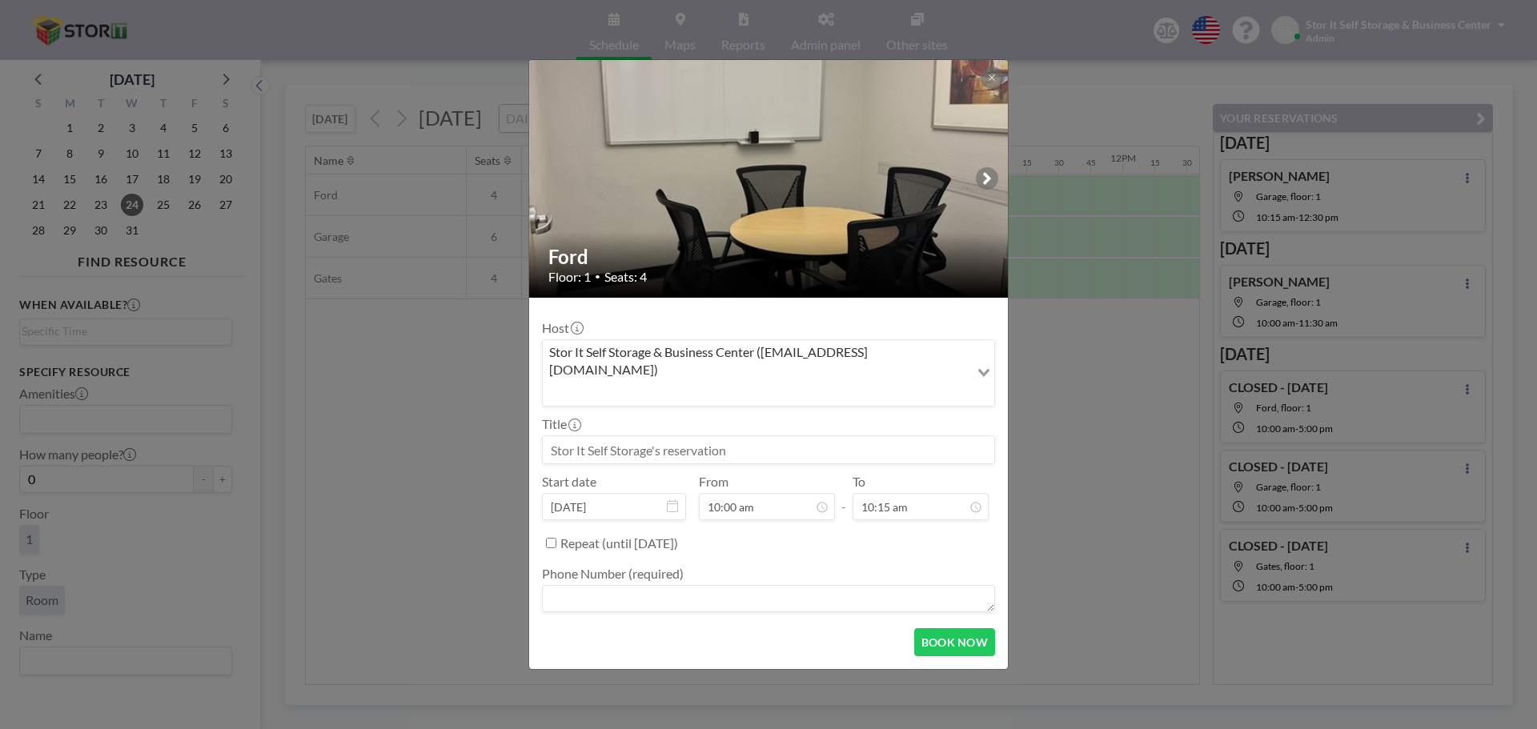
click at [610, 436] on input at bounding box center [768, 449] width 451 height 27
drag, startPoint x: 796, startPoint y: 431, endPoint x: 553, endPoint y: 434, distance: 242.6
click at [553, 436] on input "CLOSED - [DATE]" at bounding box center [768, 449] width 451 height 27
type input "CLOSED - [DATE]"
click at [604, 586] on textarea at bounding box center [768, 598] width 453 height 27
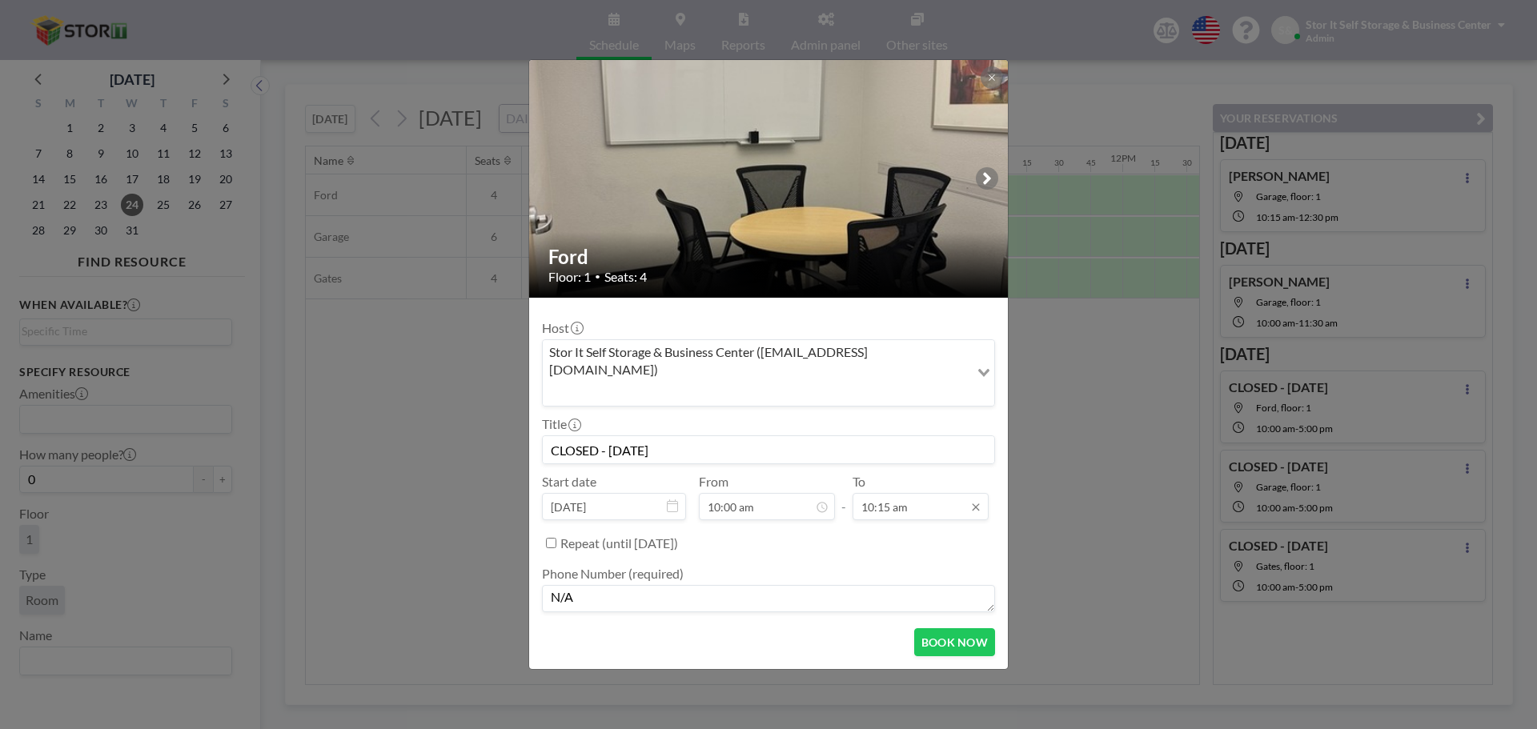
type textarea "N/A"
click at [919, 493] on input "10:15 am" at bounding box center [921, 506] width 136 height 27
click at [869, 463] on div "05:00 pm" at bounding box center [901, 477] width 187 height 29
type input "05:00 pm"
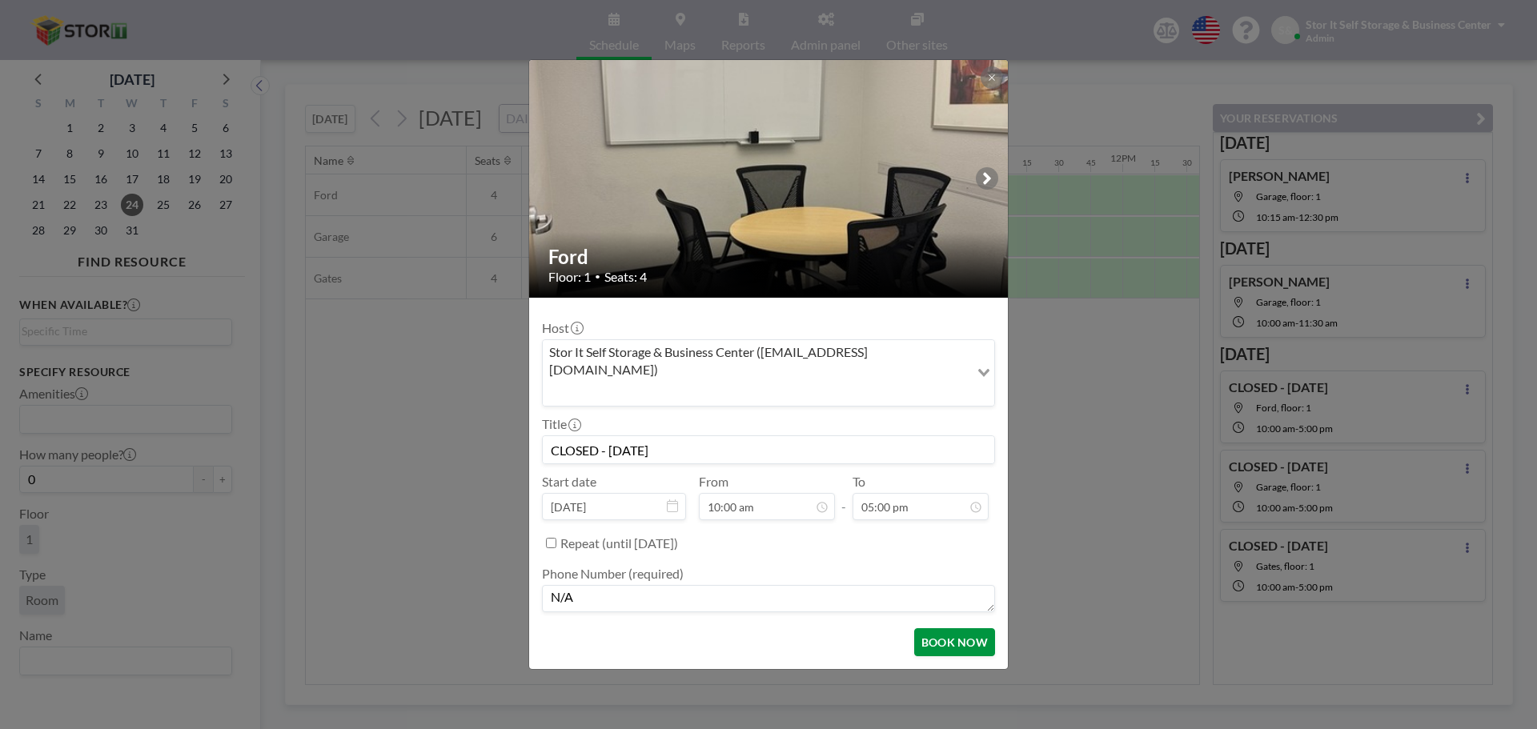
click at [962, 628] on button "BOOK NOW" at bounding box center [954, 642] width 81 height 28
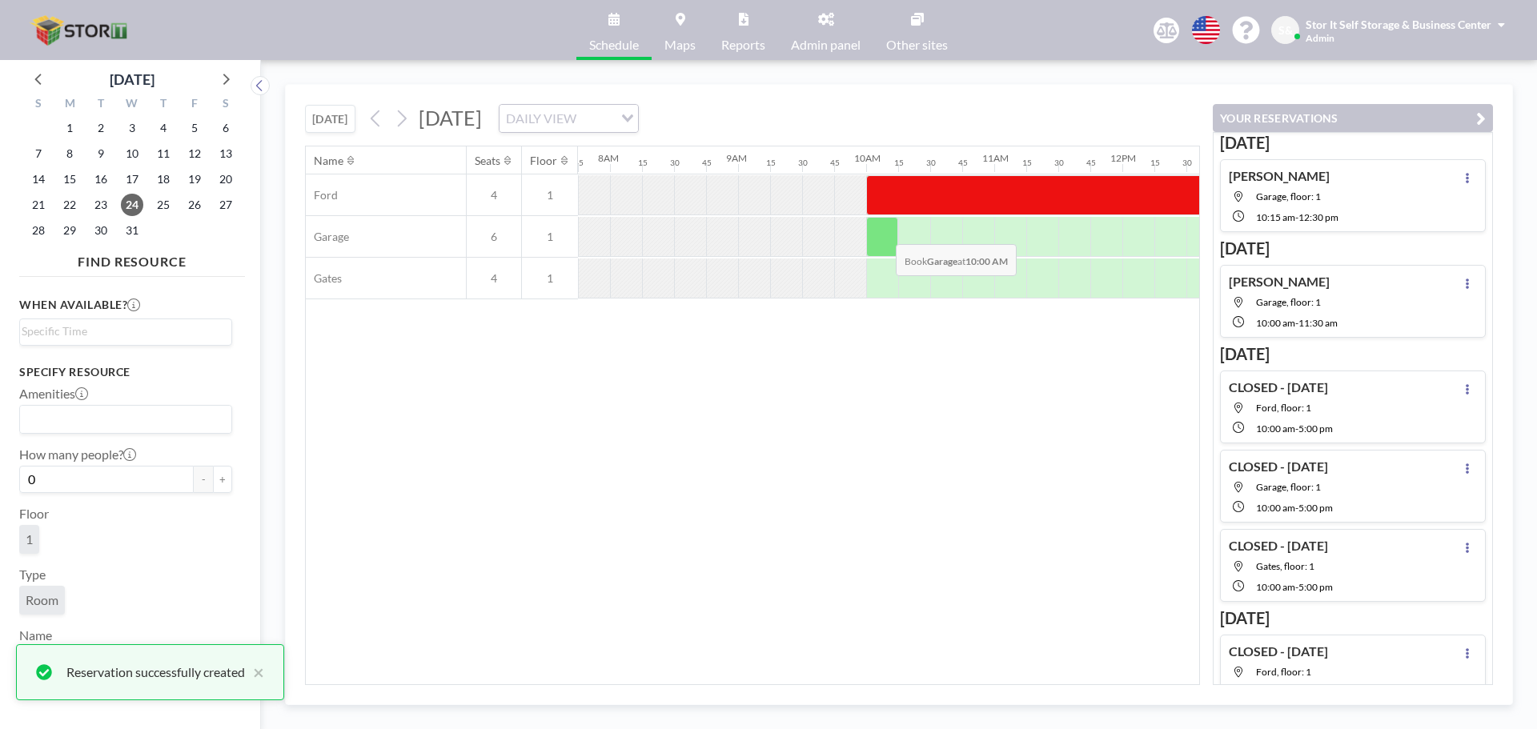
click at [883, 232] on div at bounding box center [882, 237] width 32 height 40
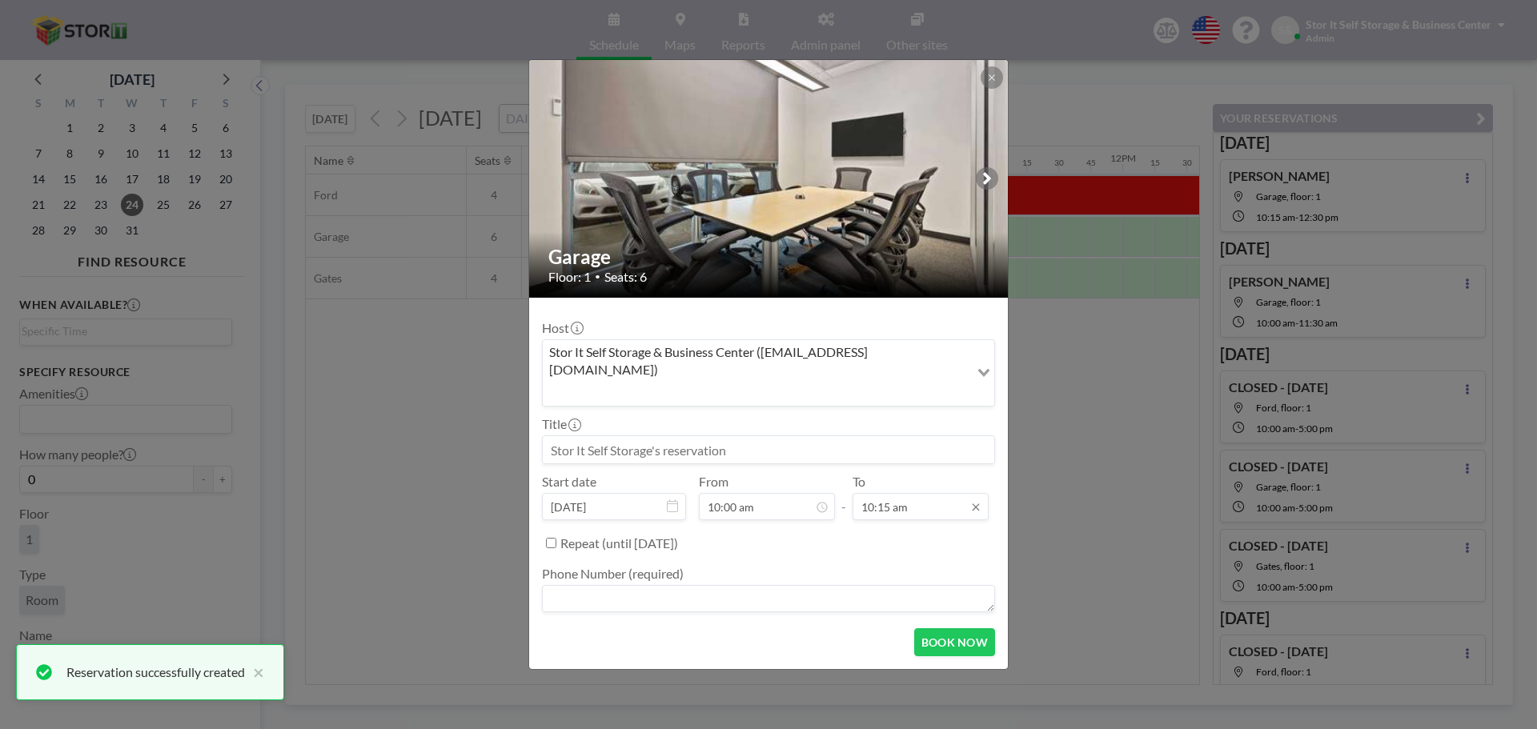
scroll to position [29, 0]
click at [894, 493] on input "10:15 am" at bounding box center [921, 506] width 136 height 27
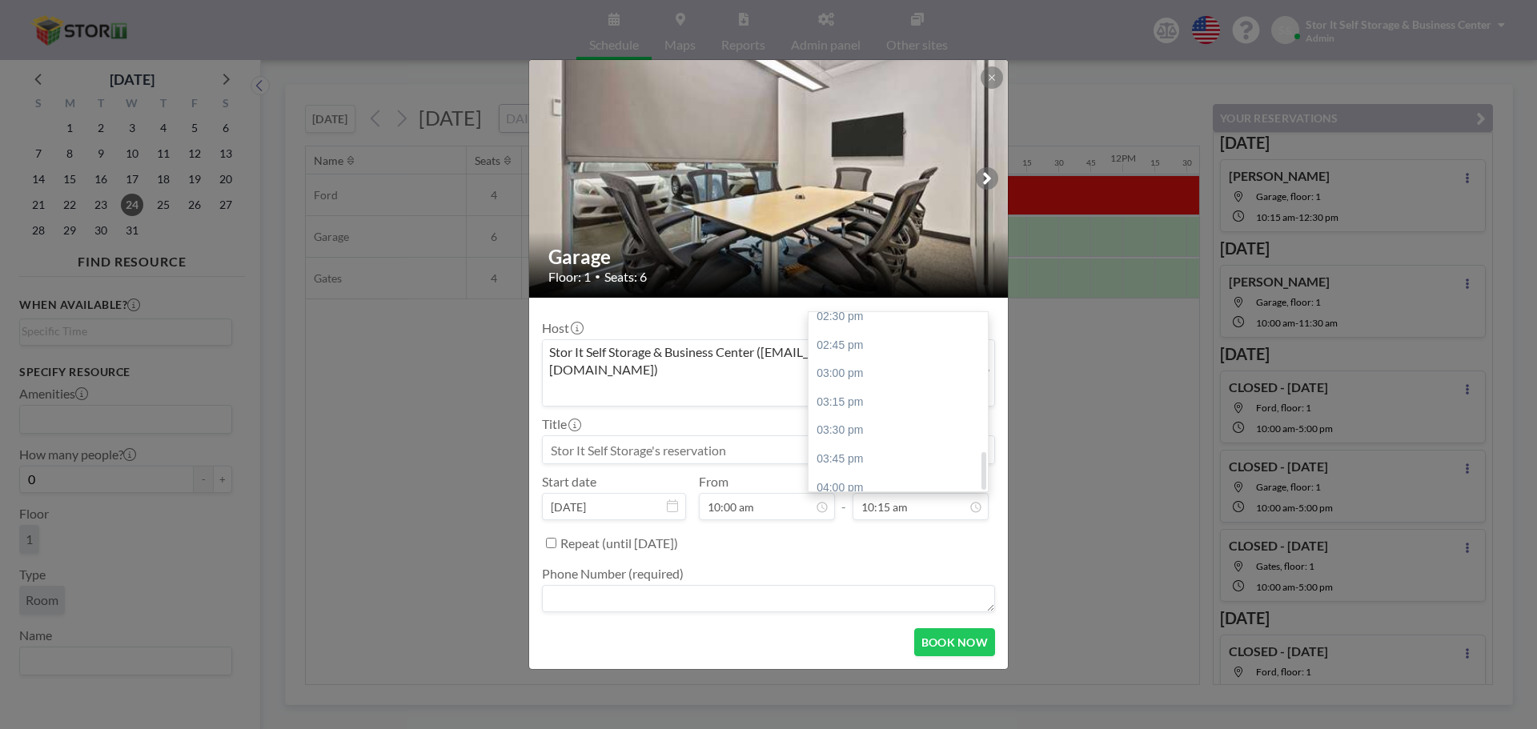
scroll to position [647, 0]
click at [861, 463] on div "05:00 pm" at bounding box center [901, 477] width 187 height 29
type input "05:00 pm"
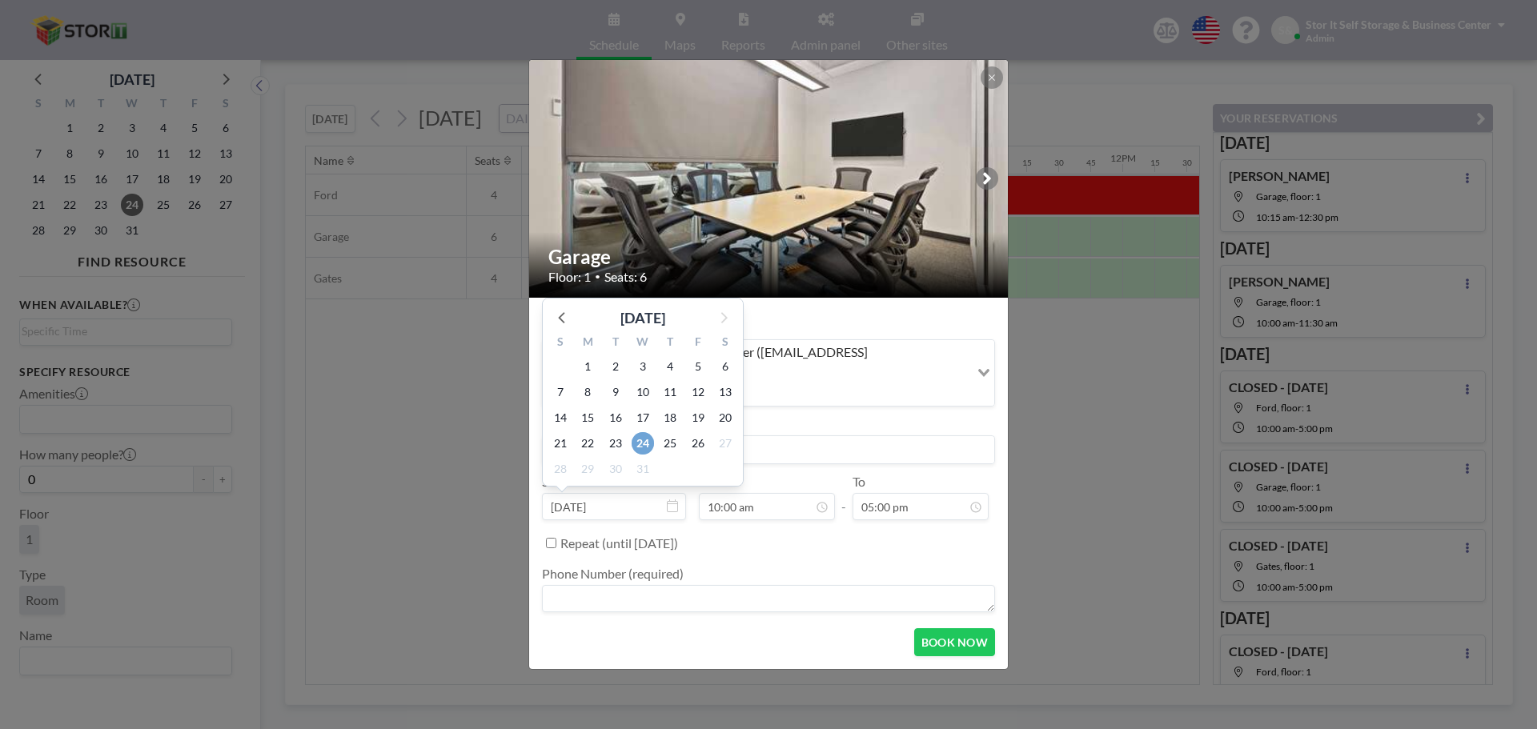
click at [643, 433] on span "24" at bounding box center [643, 443] width 22 height 22
click at [797, 585] on textarea at bounding box center [768, 598] width 453 height 27
type textarea "n"
type textarea "N/A"
click at [691, 436] on input at bounding box center [768, 449] width 451 height 27
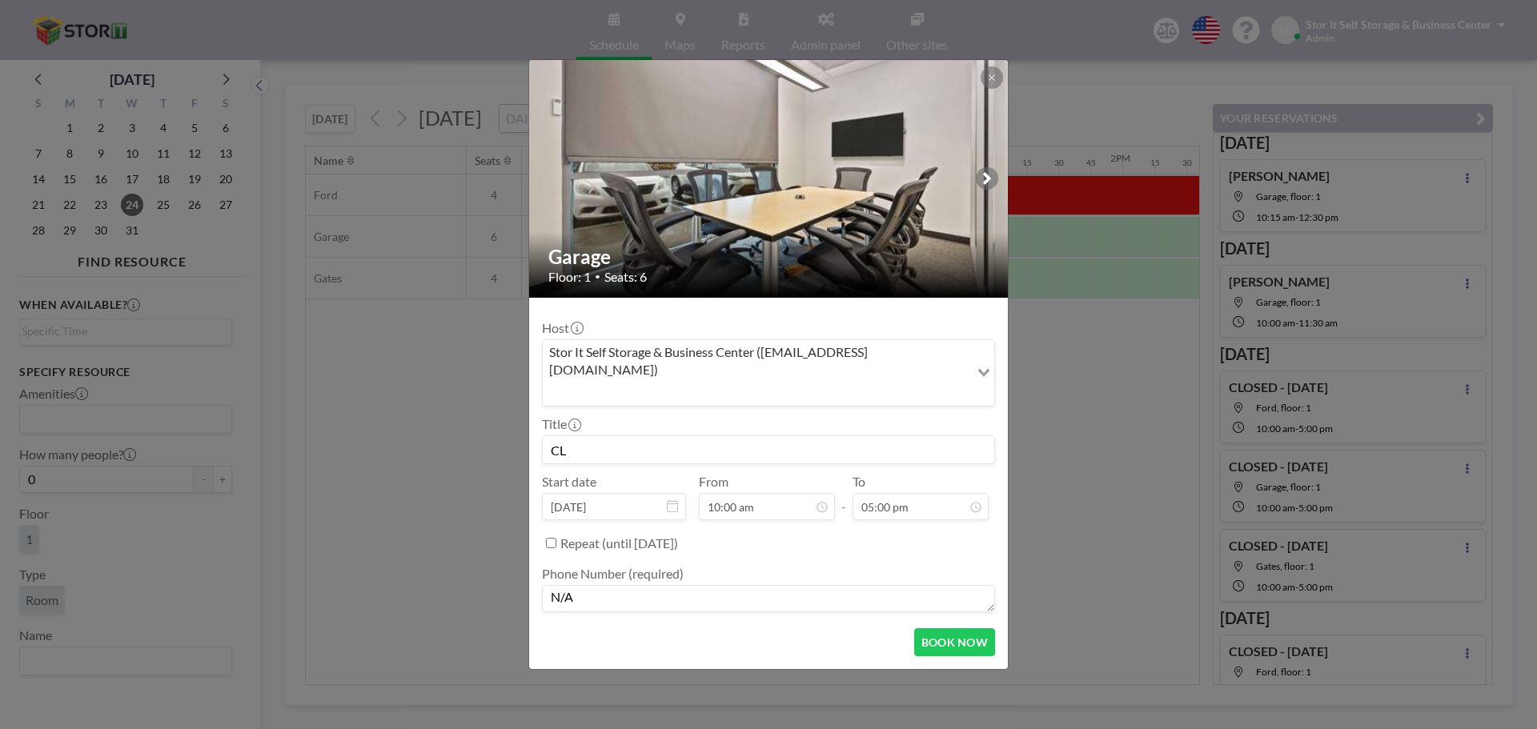
type input "C"
paste input "CLOSED - [DATE]"
type input "CLOSED - [DATE]"
click at [961, 628] on button "BOOK NOW" at bounding box center [954, 642] width 81 height 28
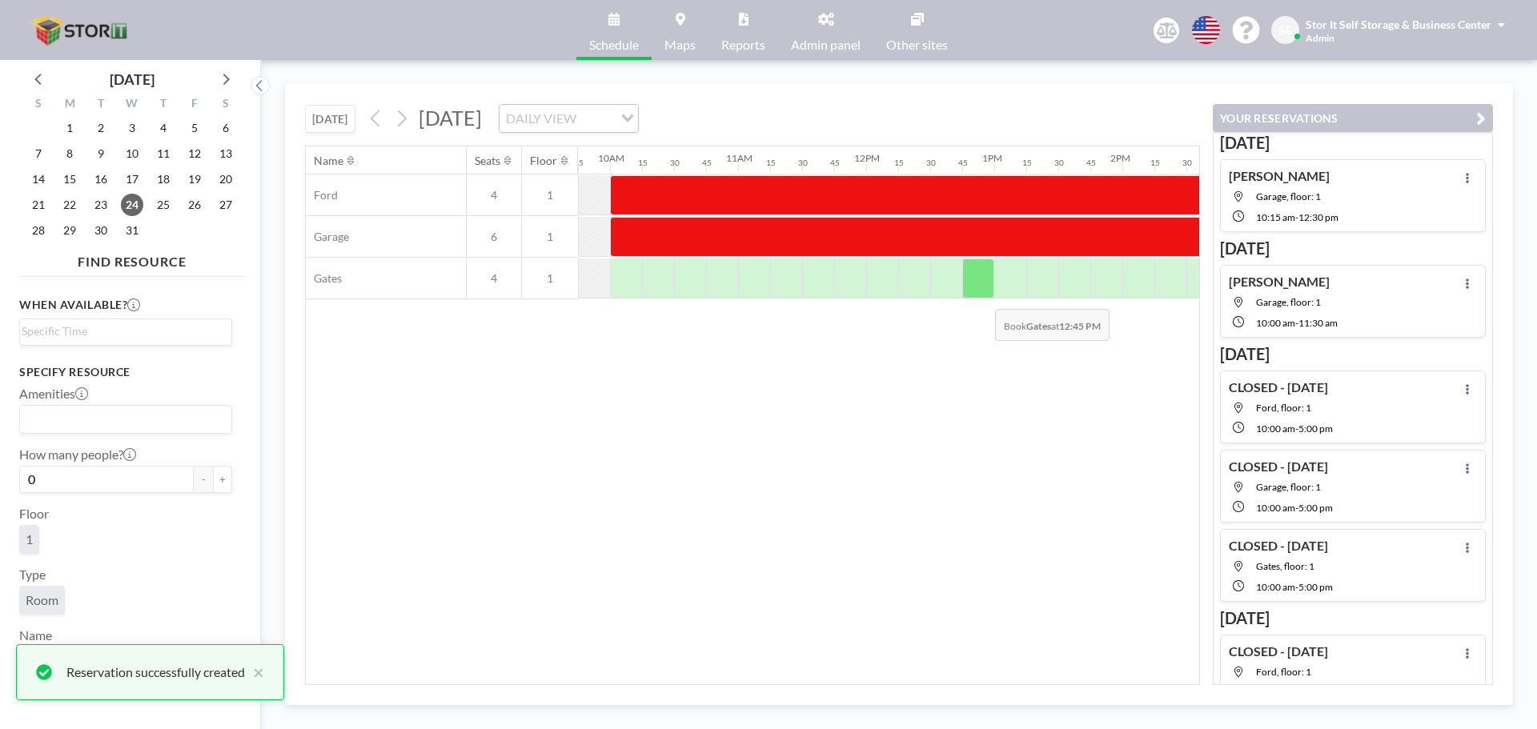
click at [983, 297] on div at bounding box center [978, 279] width 32 height 40
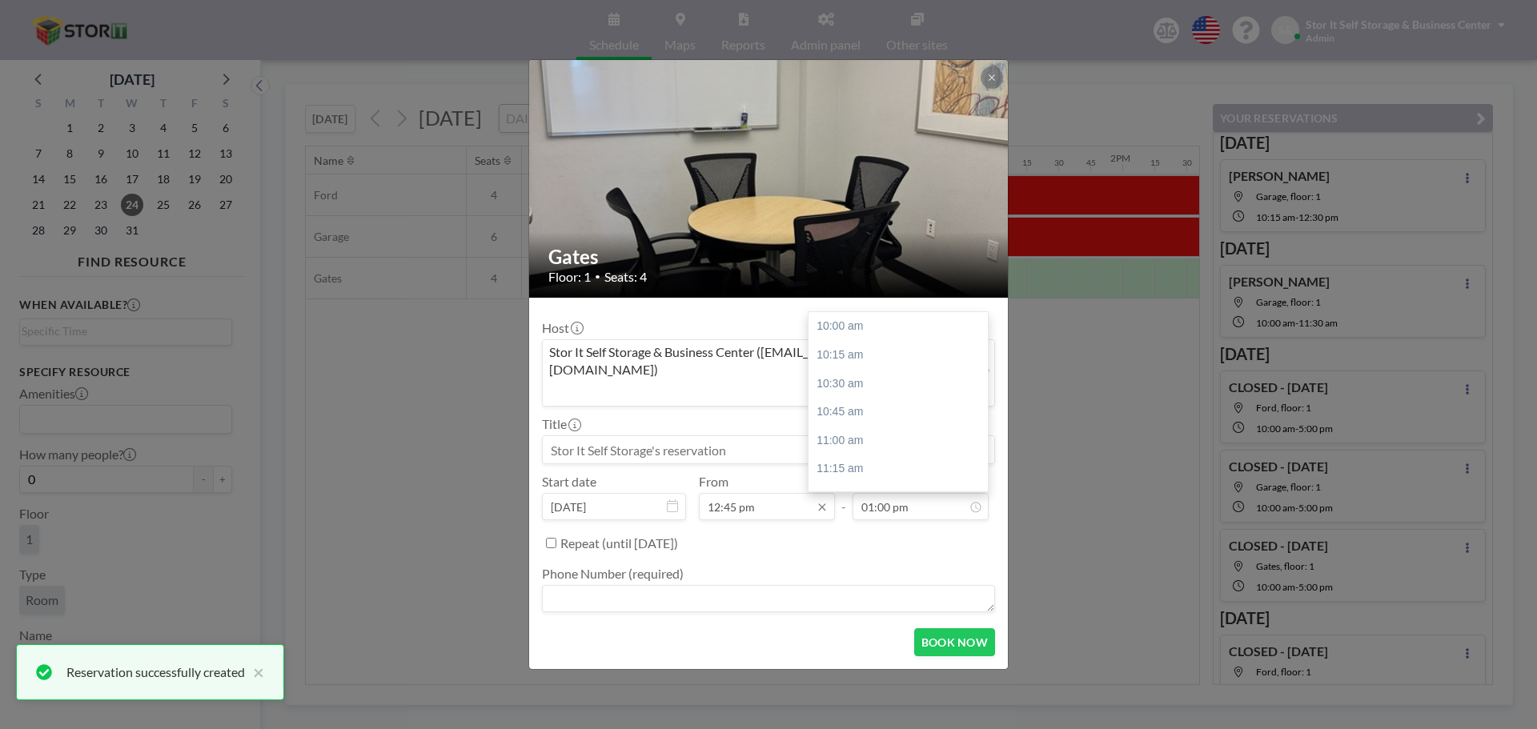
scroll to position [342, 0]
click at [788, 493] on input "12:45 pm" at bounding box center [767, 506] width 136 height 27
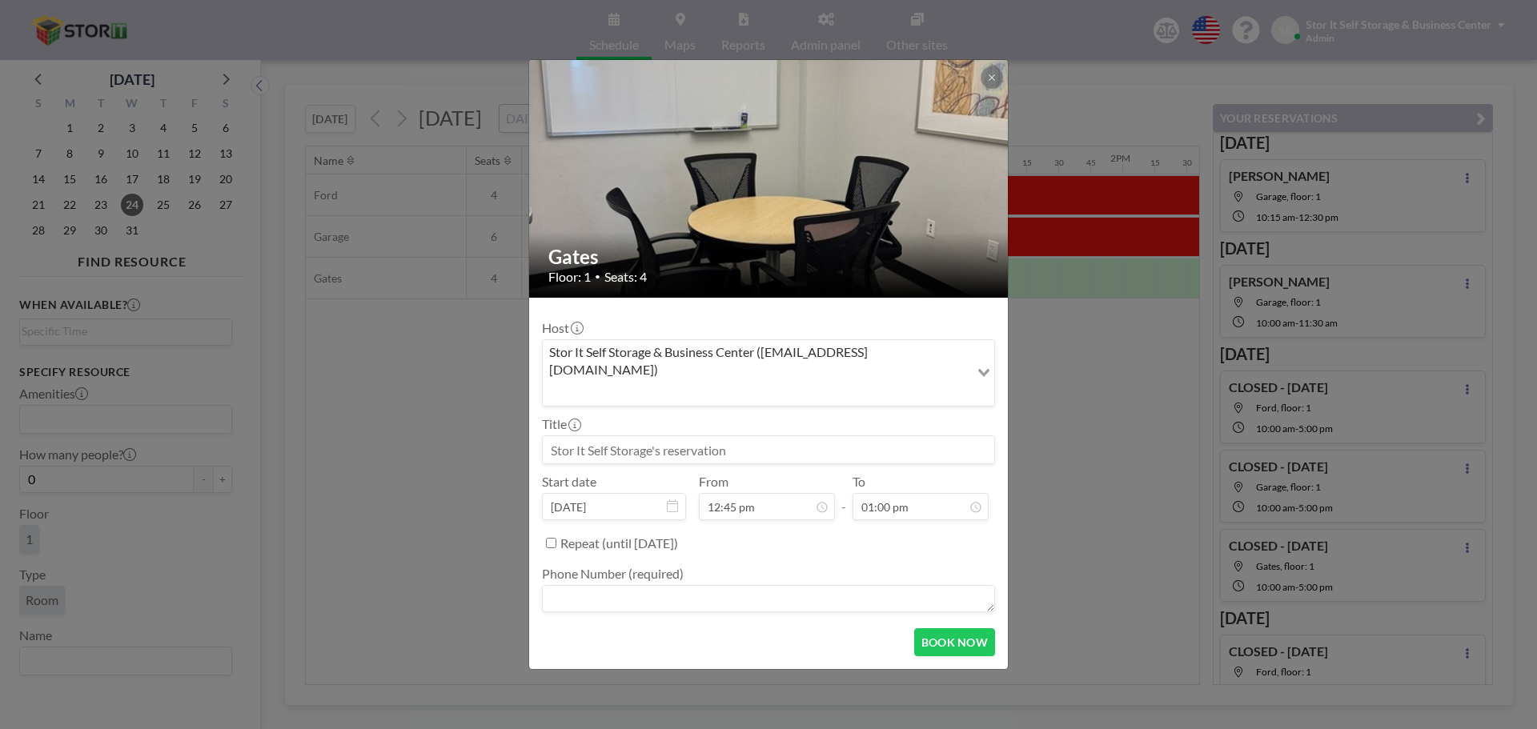
click at [658, 436] on input at bounding box center [768, 449] width 451 height 27
paste input "CLOSED - [DATE]"
type input "CLOSED - [DATE]"
click at [736, 493] on input "12:45 pm" at bounding box center [767, 506] width 136 height 27
click at [773, 312] on div "10:00 am" at bounding box center [793, 326] width 187 height 29
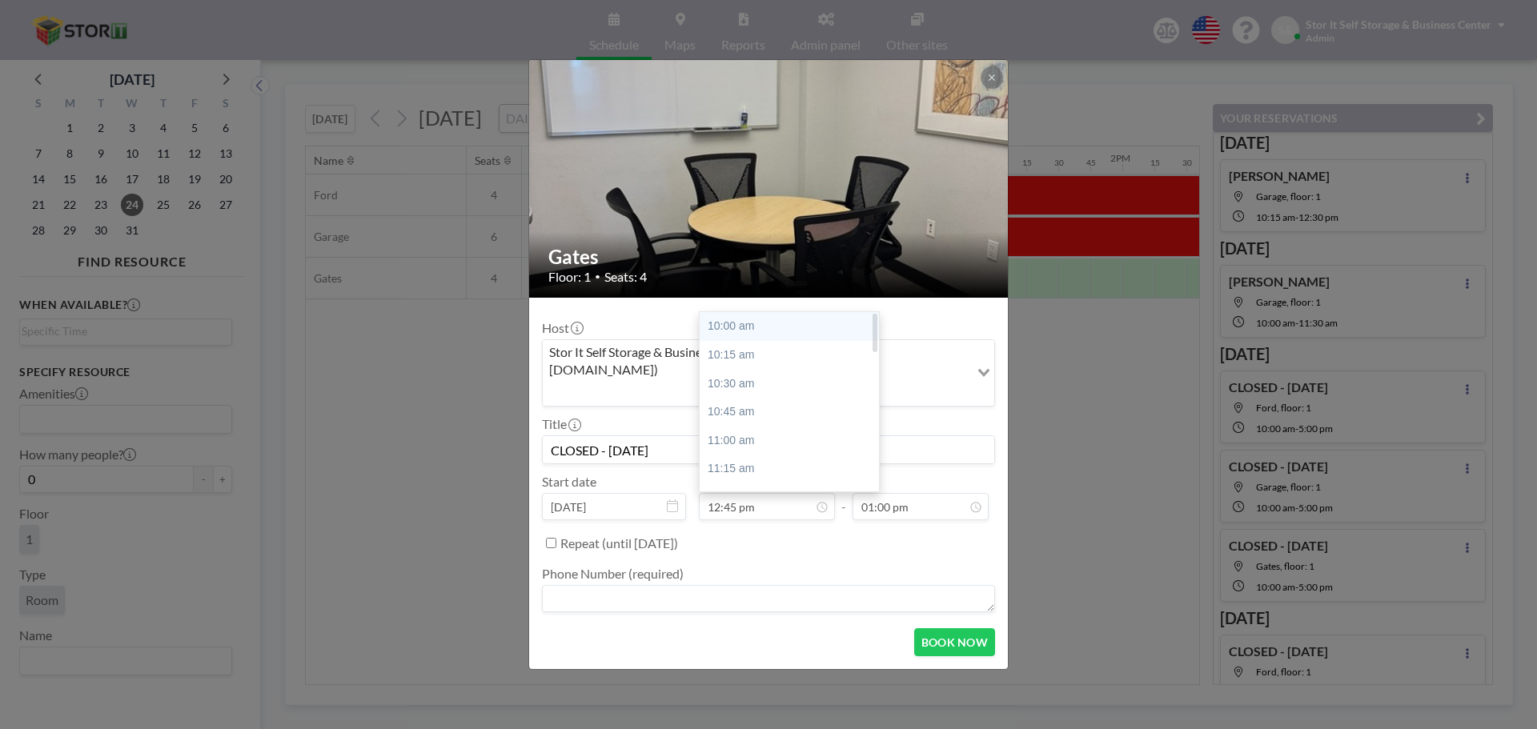
type input "10:00 am"
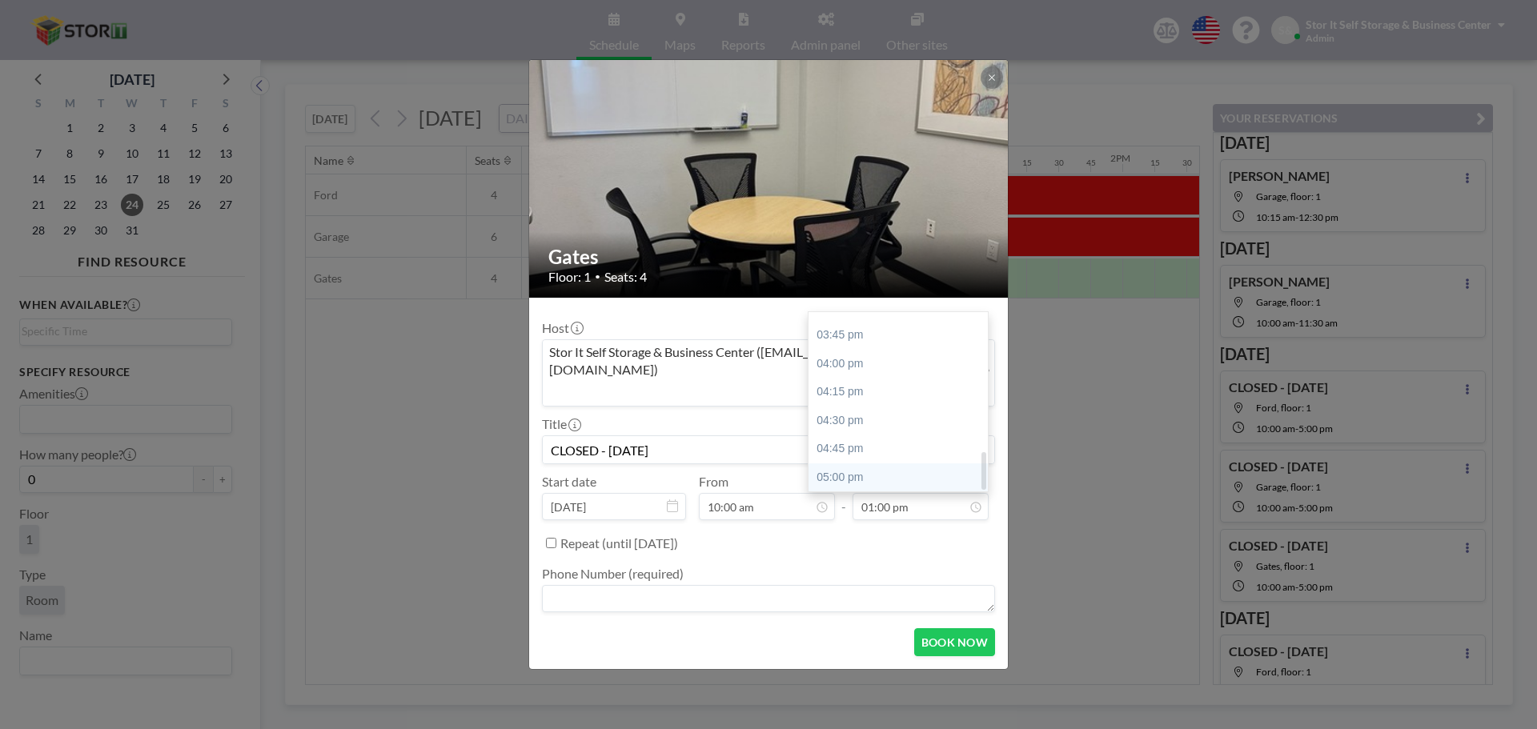
click at [850, 463] on div "05:00 pm" at bounding box center [901, 477] width 187 height 29
type input "05:00 pm"
click at [669, 585] on textarea at bounding box center [768, 598] width 453 height 27
type textarea "N/A"
click at [951, 628] on button "BOOK NOW" at bounding box center [954, 642] width 81 height 28
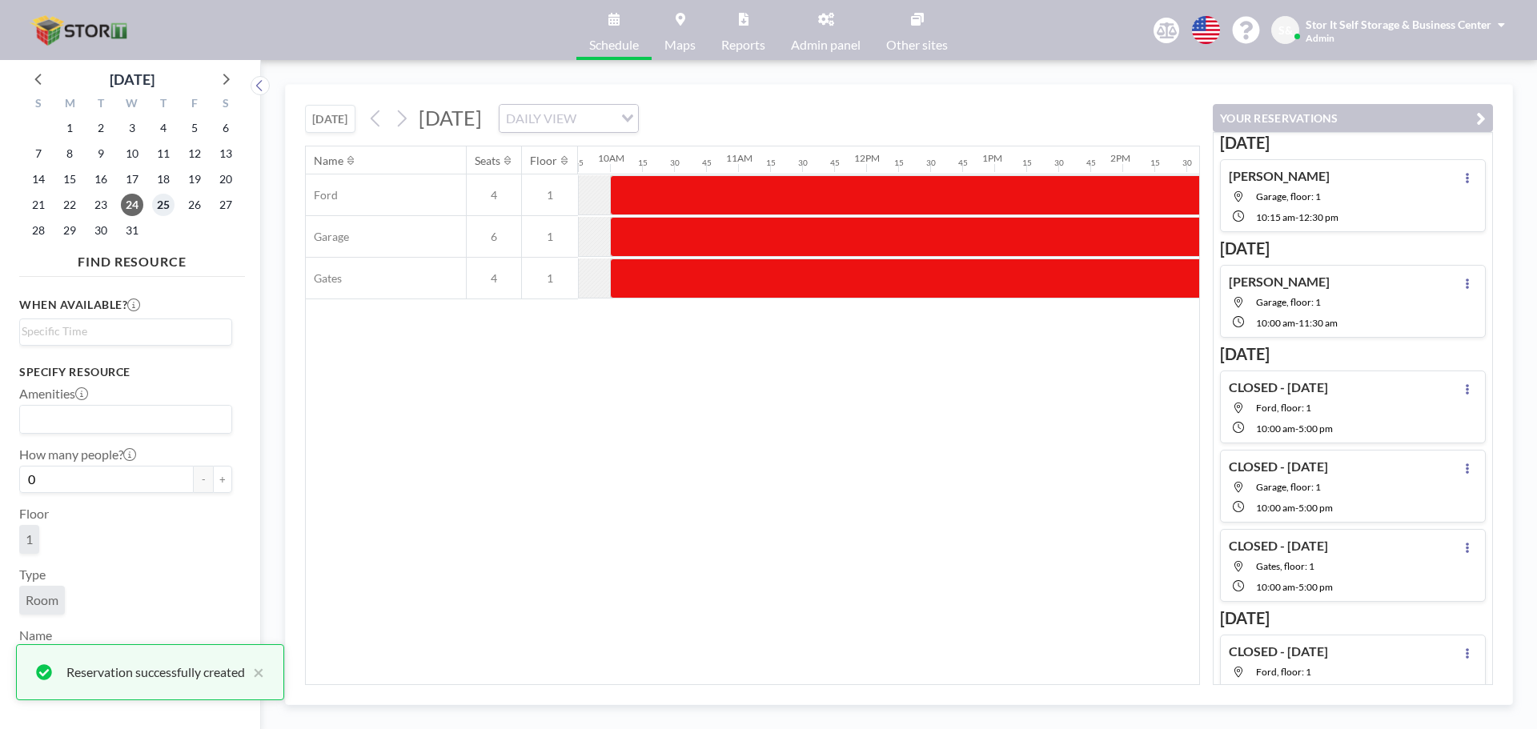
click at [162, 202] on span "25" at bounding box center [163, 205] width 22 height 22
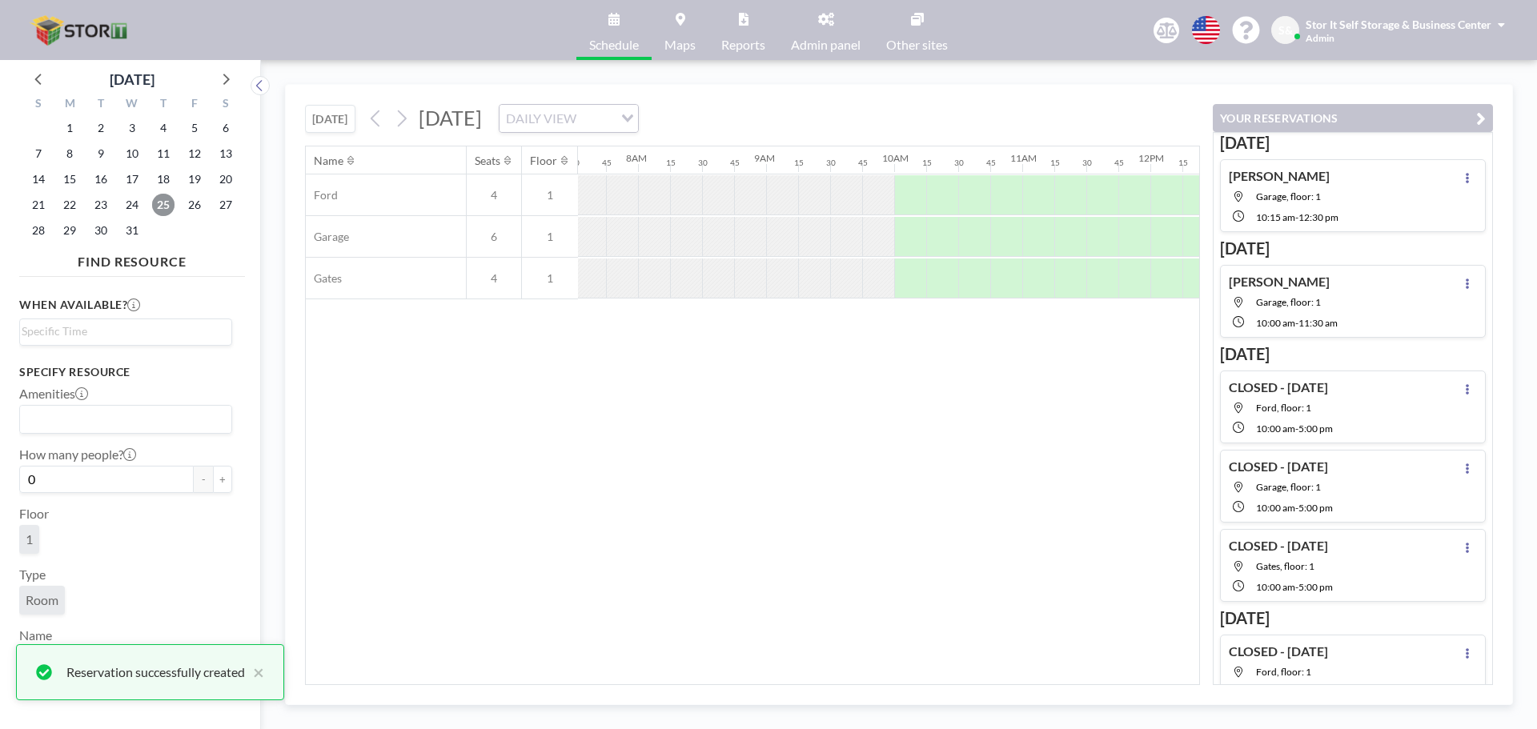
scroll to position [0, 993]
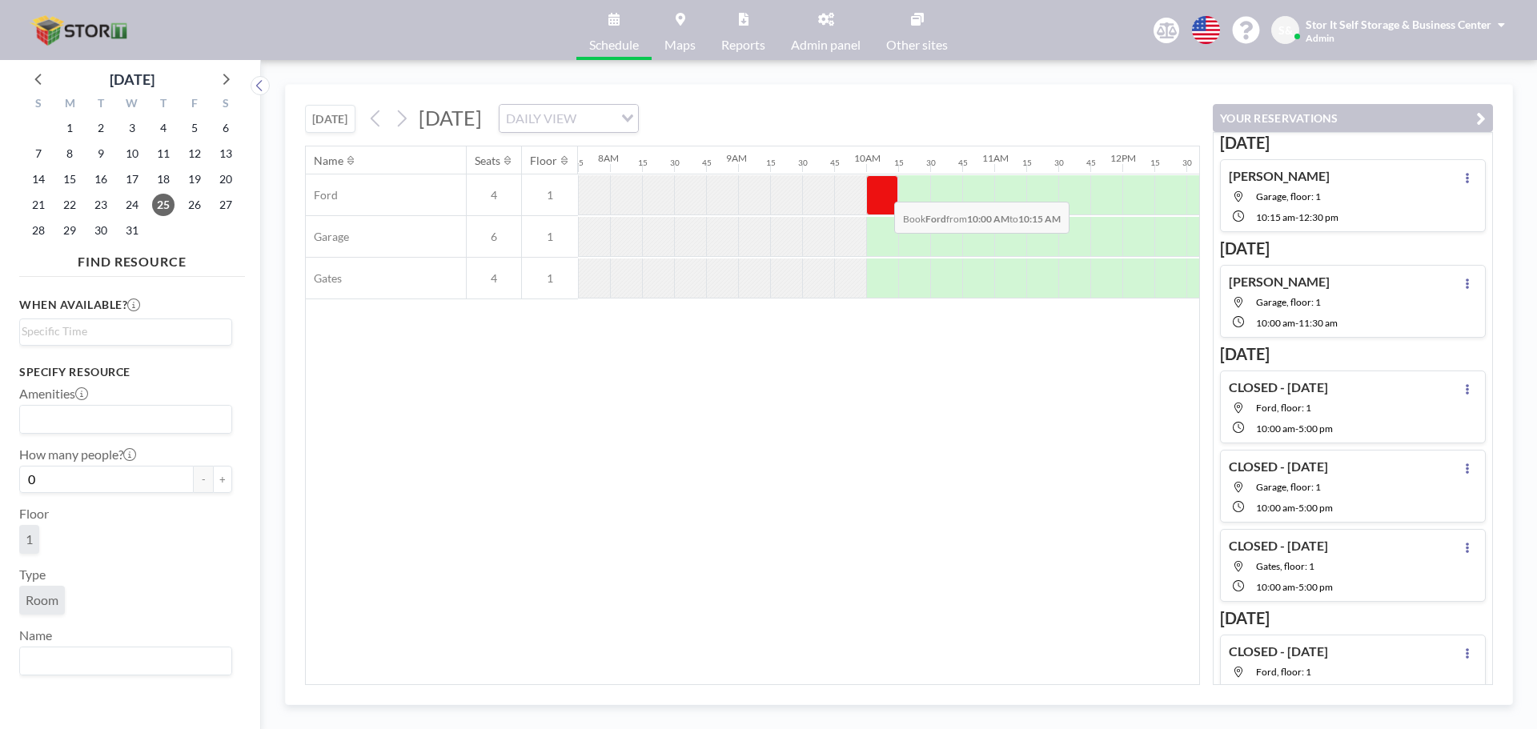
click at [881, 190] on div at bounding box center [882, 195] width 32 height 40
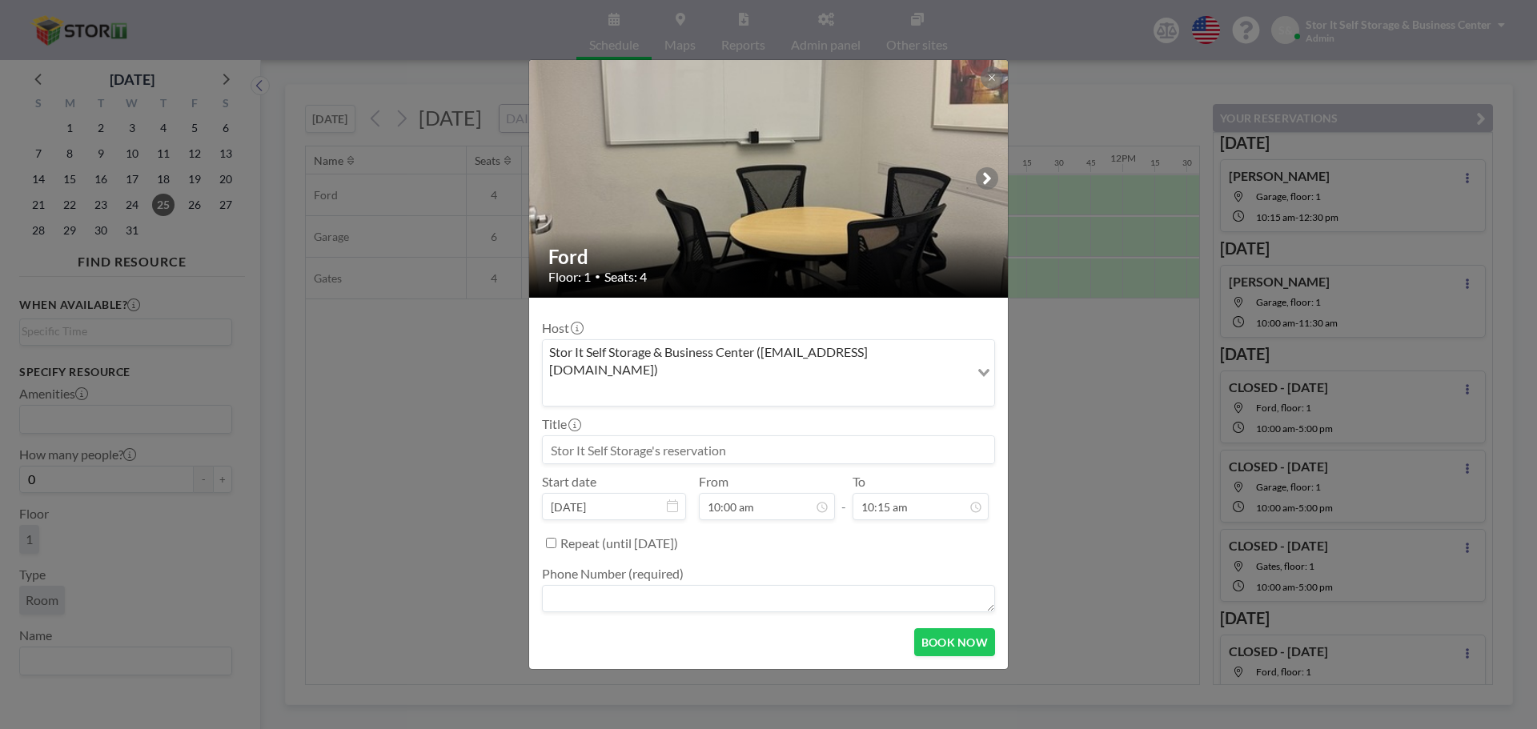
click at [660, 436] on input at bounding box center [768, 449] width 451 height 27
paste input "CLOSED - [DATE]"
drag, startPoint x: 739, startPoint y: 431, endPoint x: 684, endPoint y: 435, distance: 55.4
click at [684, 436] on input "CLOSED - [DATE]" at bounding box center [768, 449] width 451 height 27
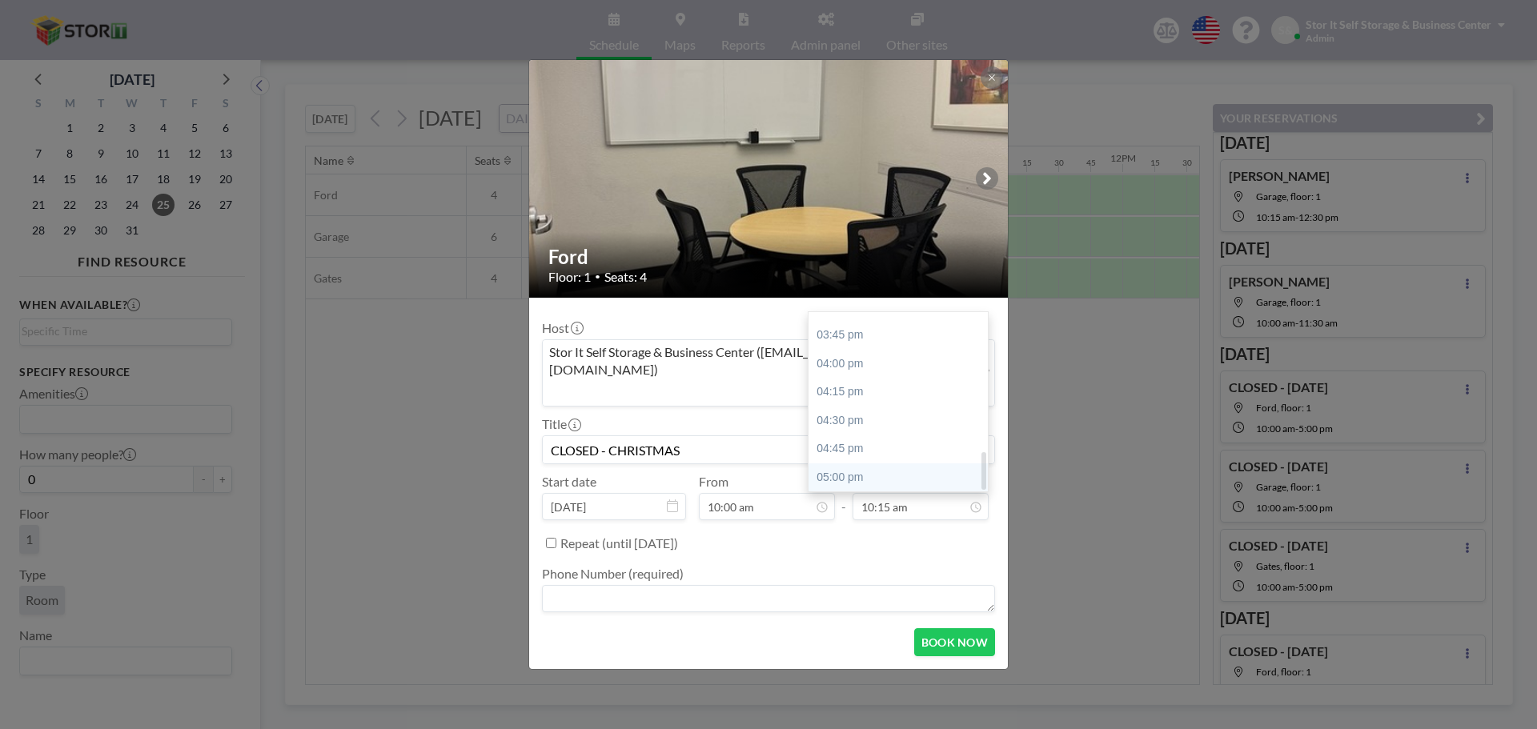
type input "CLOSED - CHRISTMAS"
click at [862, 463] on div "05:00 pm" at bounding box center [901, 477] width 187 height 29
type input "05:00 pm"
click at [687, 585] on textarea at bounding box center [768, 598] width 453 height 27
type textarea "N/A"
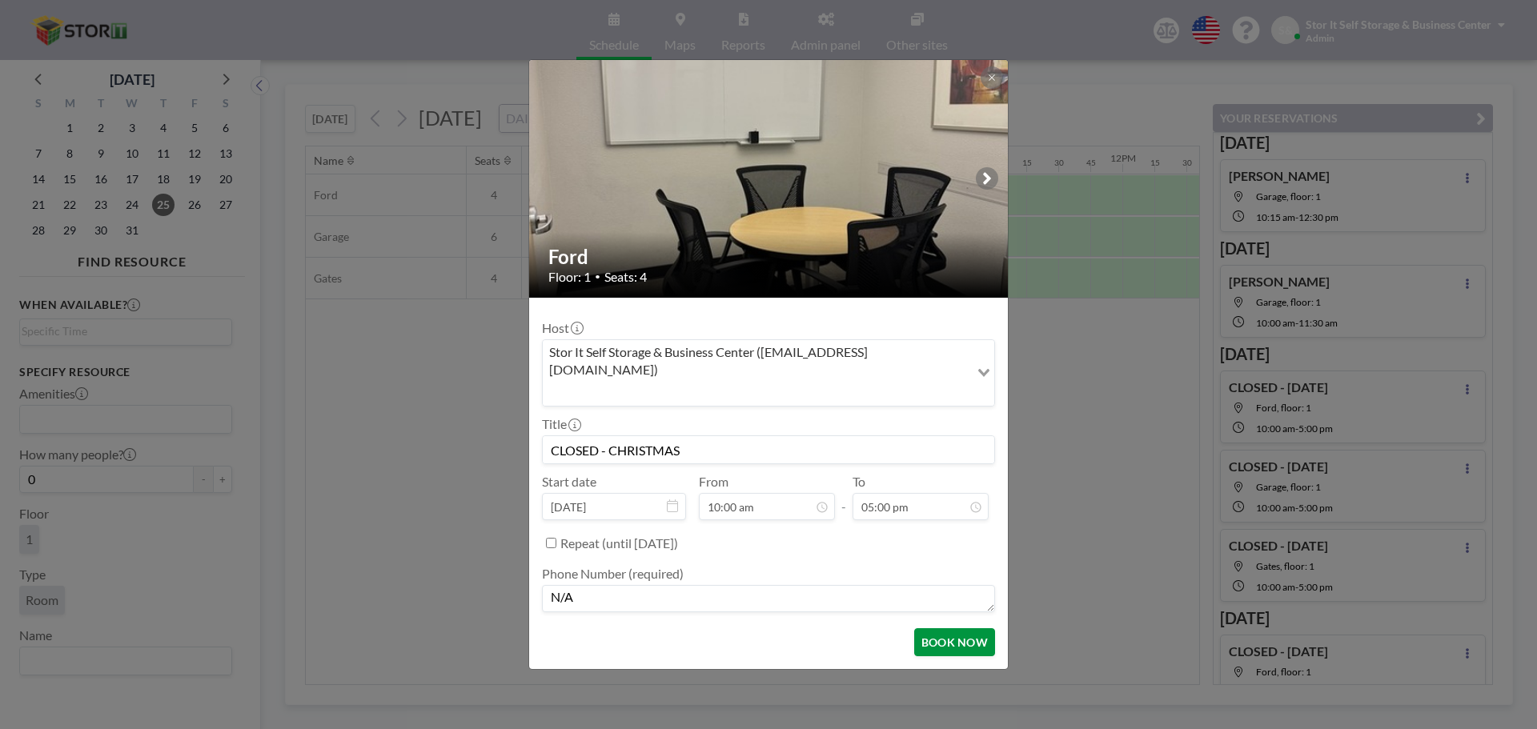
click at [963, 628] on button "BOOK NOW" at bounding box center [954, 642] width 81 height 28
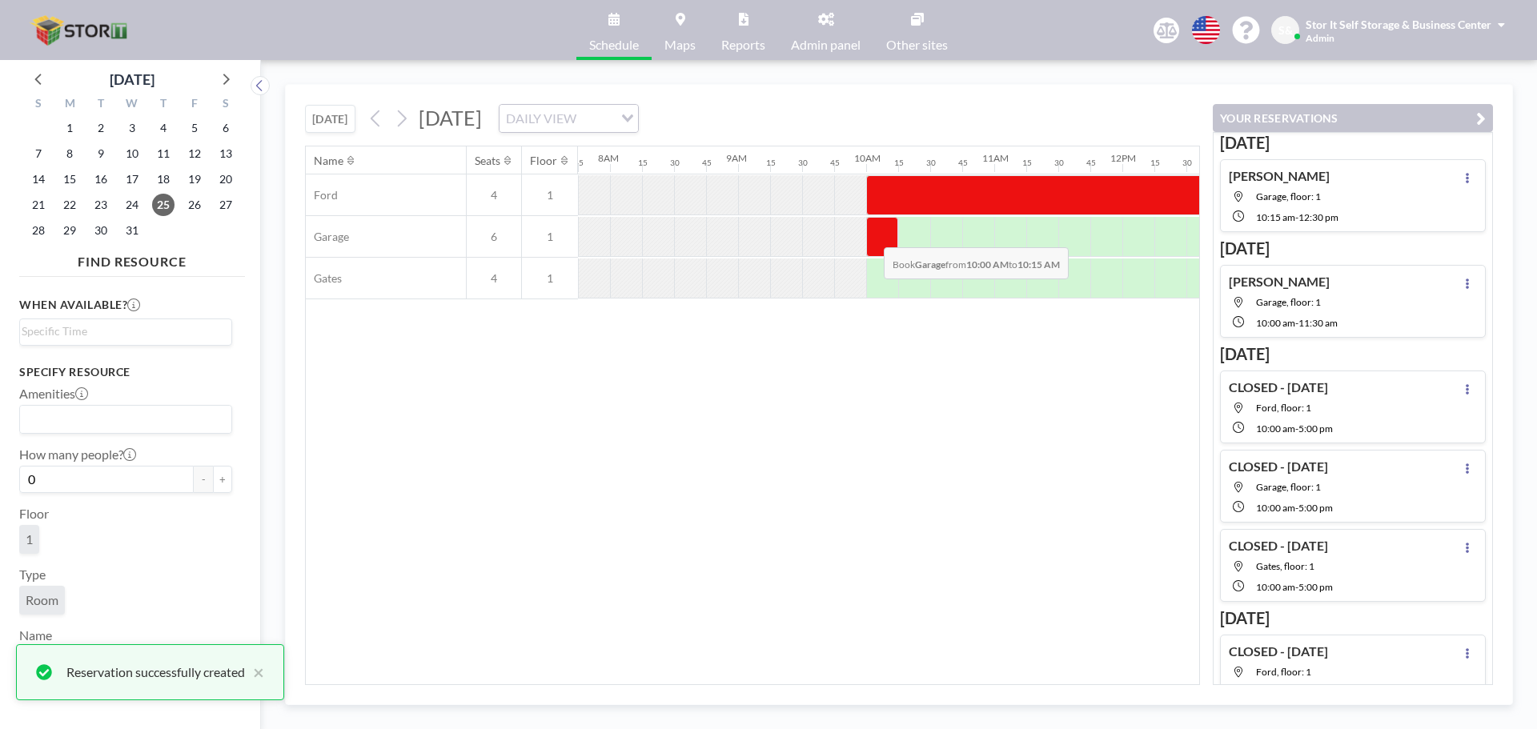
click at [871, 235] on div at bounding box center [882, 237] width 32 height 40
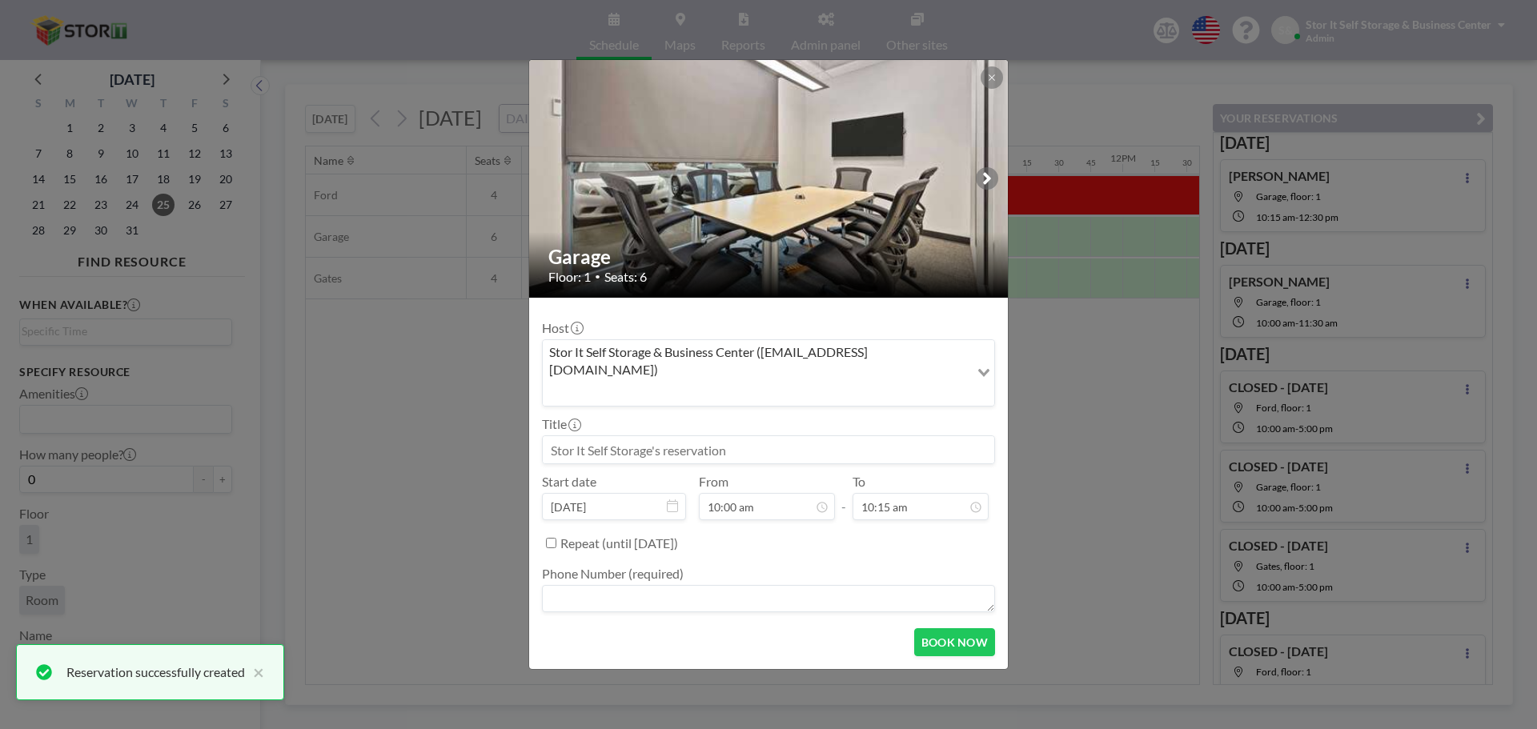
click at [615, 585] on textarea at bounding box center [768, 598] width 453 height 27
type textarea "N/A"
click at [834, 436] on input at bounding box center [768, 449] width 451 height 27
paste input "CLOSED - [DATE]"
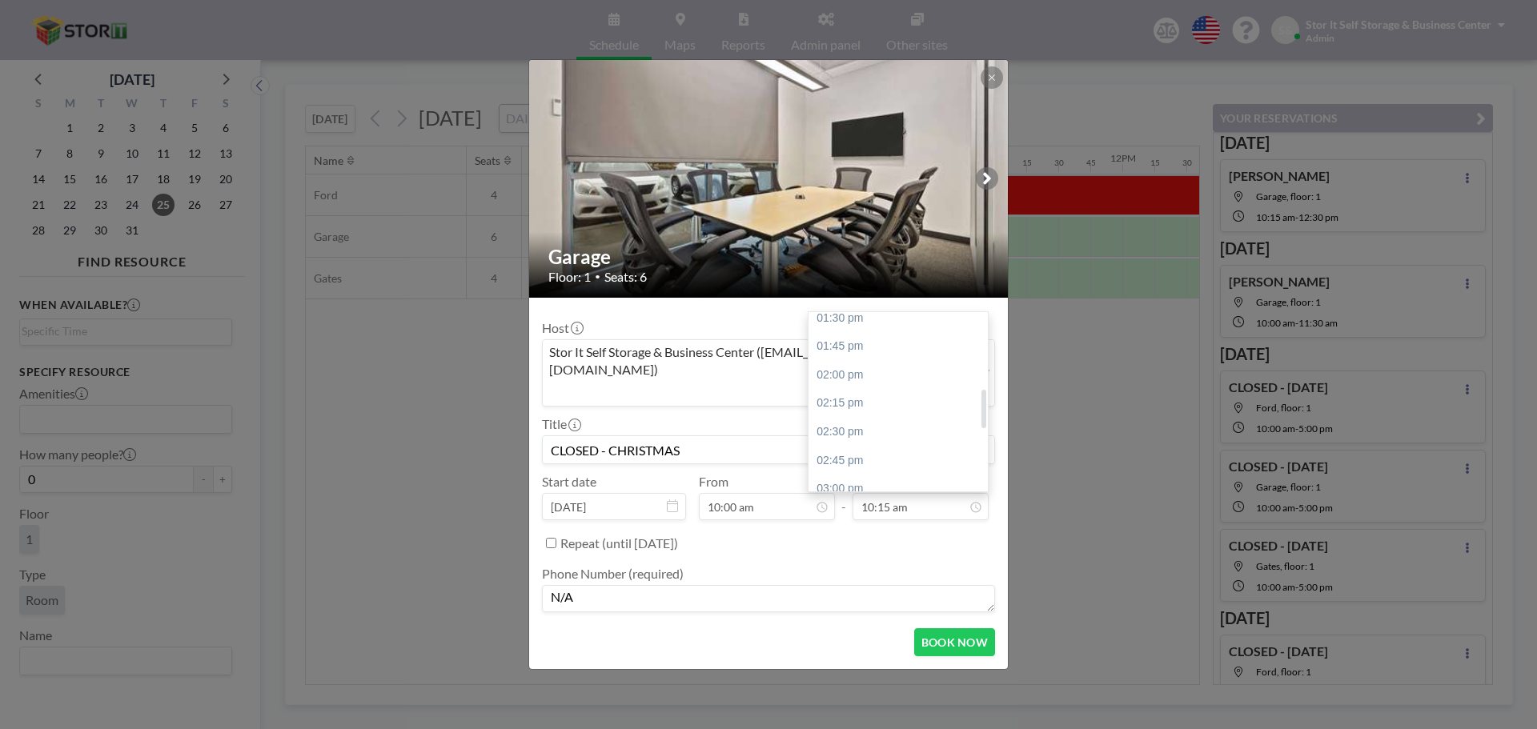
scroll to position [647, 0]
type input "CLOSED - CHRISTMAS"
click at [883, 463] on div "05:00 pm" at bounding box center [901, 477] width 187 height 29
type input "05:00 pm"
click at [951, 628] on button "BOOK NOW" at bounding box center [954, 642] width 81 height 28
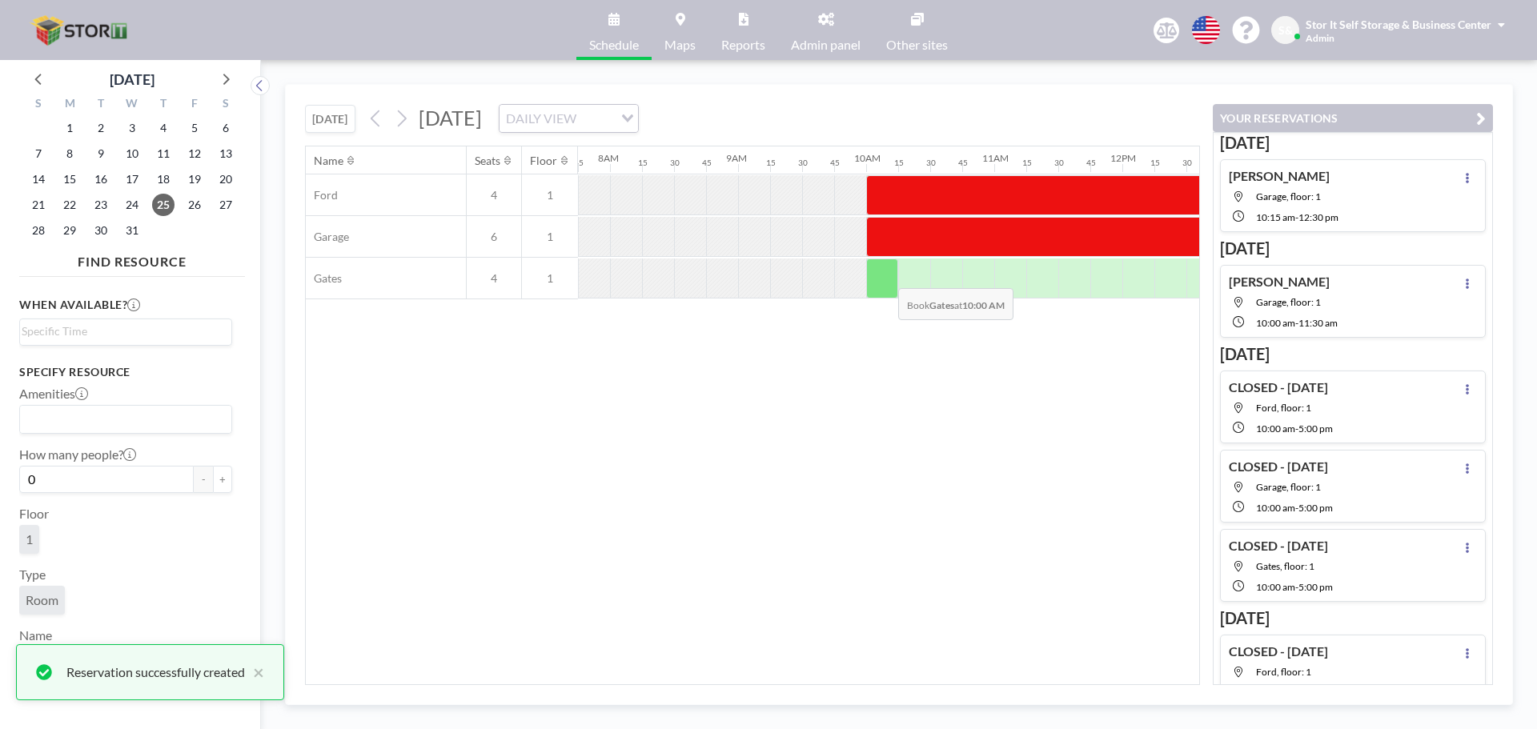
click at [885, 275] on div at bounding box center [882, 279] width 32 height 40
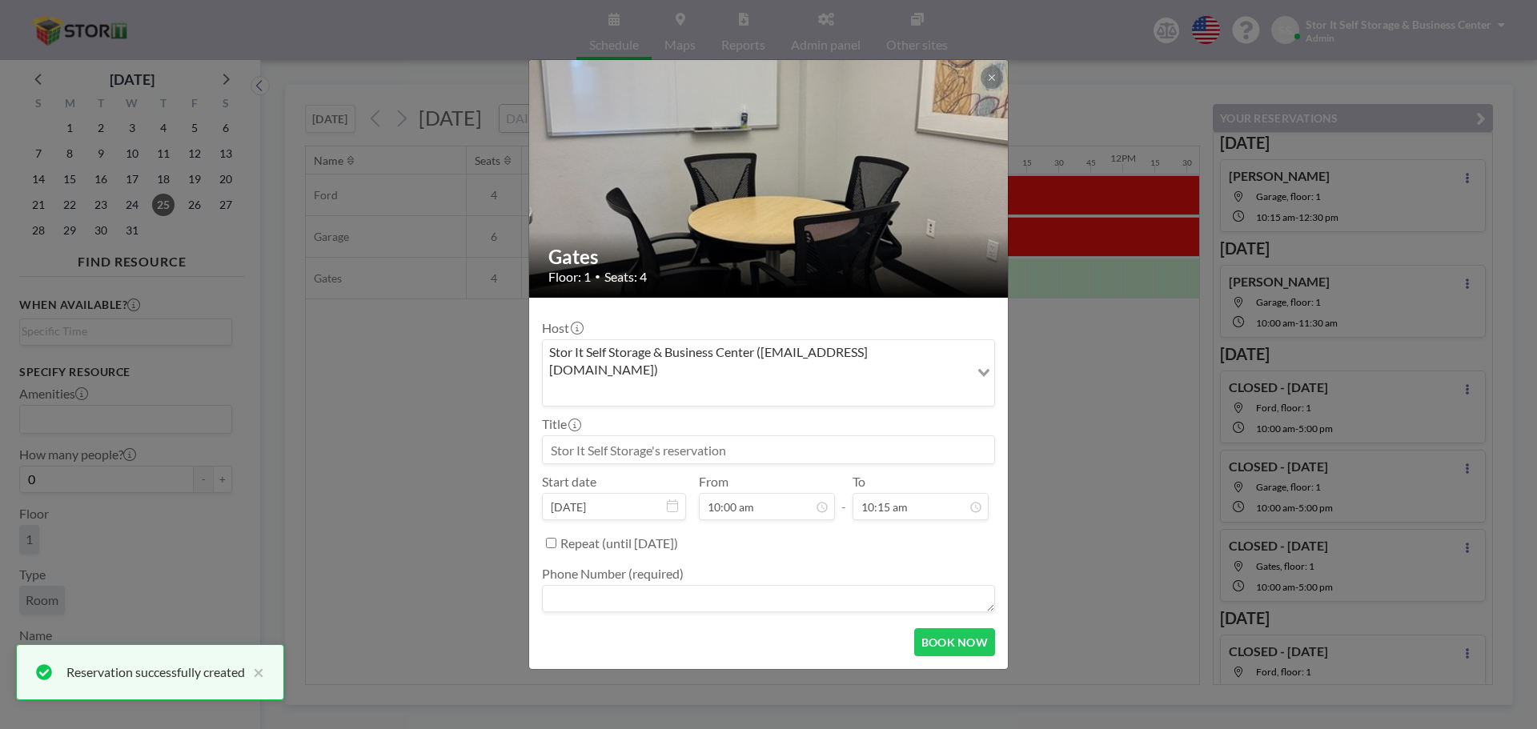
click at [628, 436] on input at bounding box center [768, 449] width 451 height 27
paste input "CLOSED - [DATE]"
type input "CLOSED - CHRISTMAS"
click at [607, 585] on textarea at bounding box center [768, 598] width 453 height 27
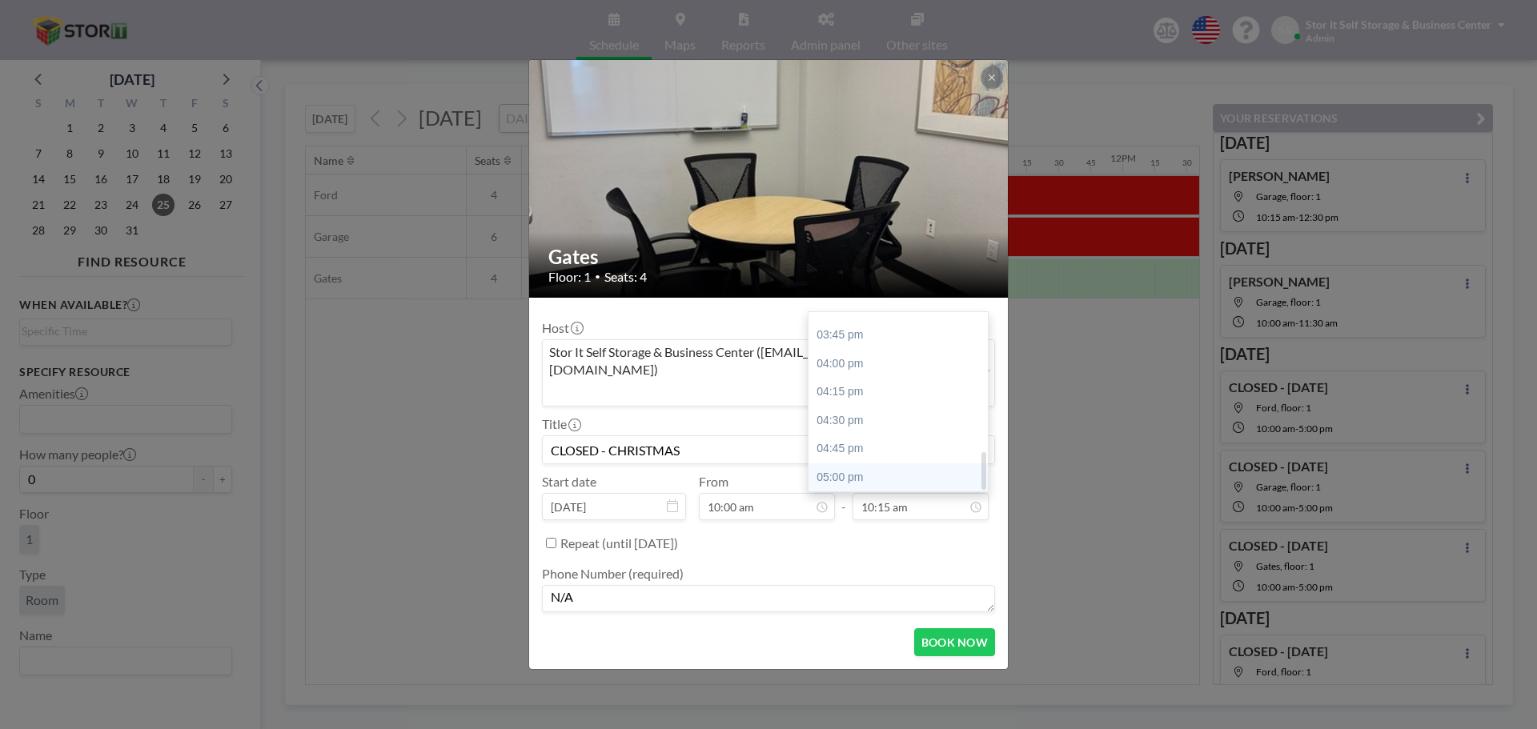
type textarea "N/A"
click at [864, 463] on div "05:00 pm" at bounding box center [901, 477] width 187 height 29
type input "05:00 pm"
click at [942, 628] on button "BOOK NOW" at bounding box center [954, 642] width 81 height 28
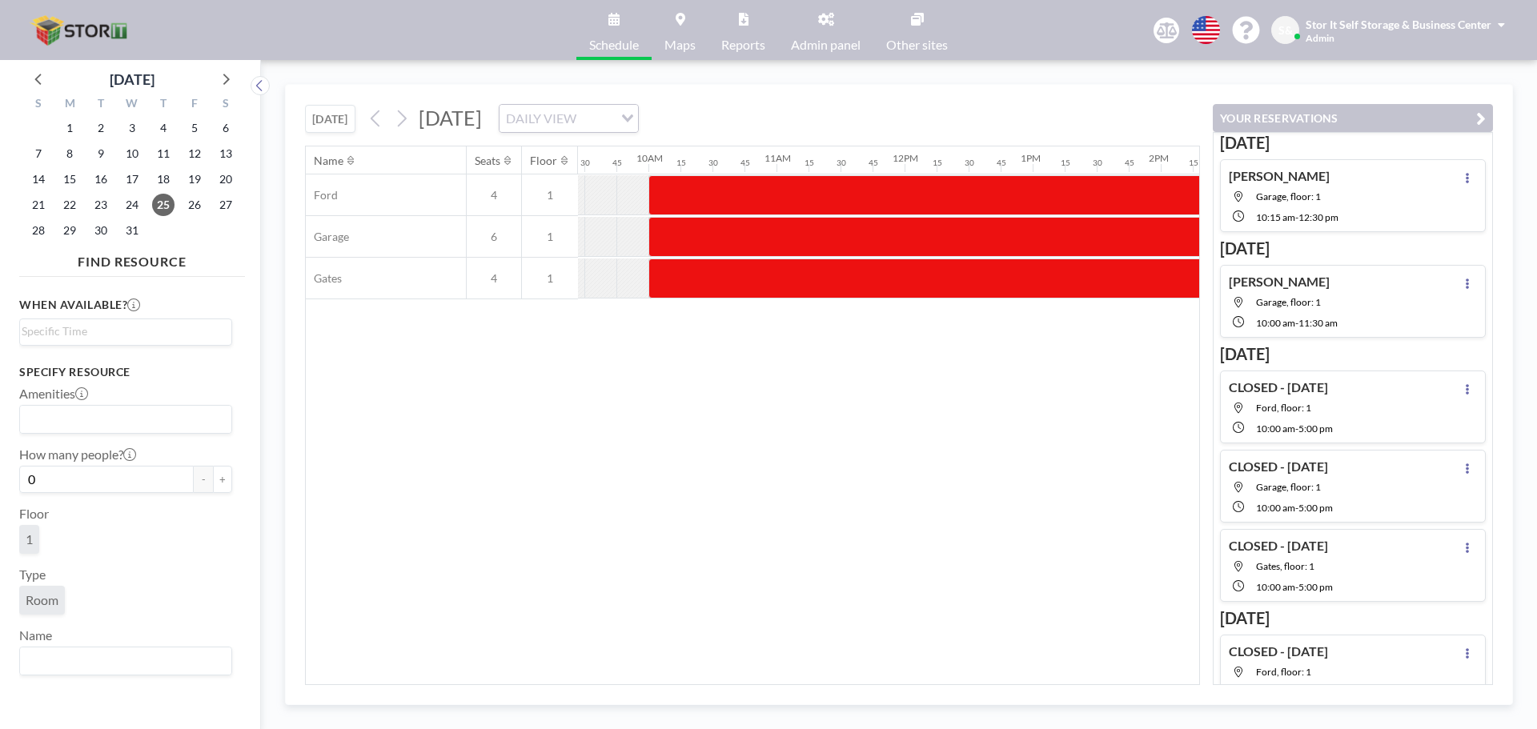
scroll to position [0, 1158]
